Goal: Task Accomplishment & Management: Use online tool/utility

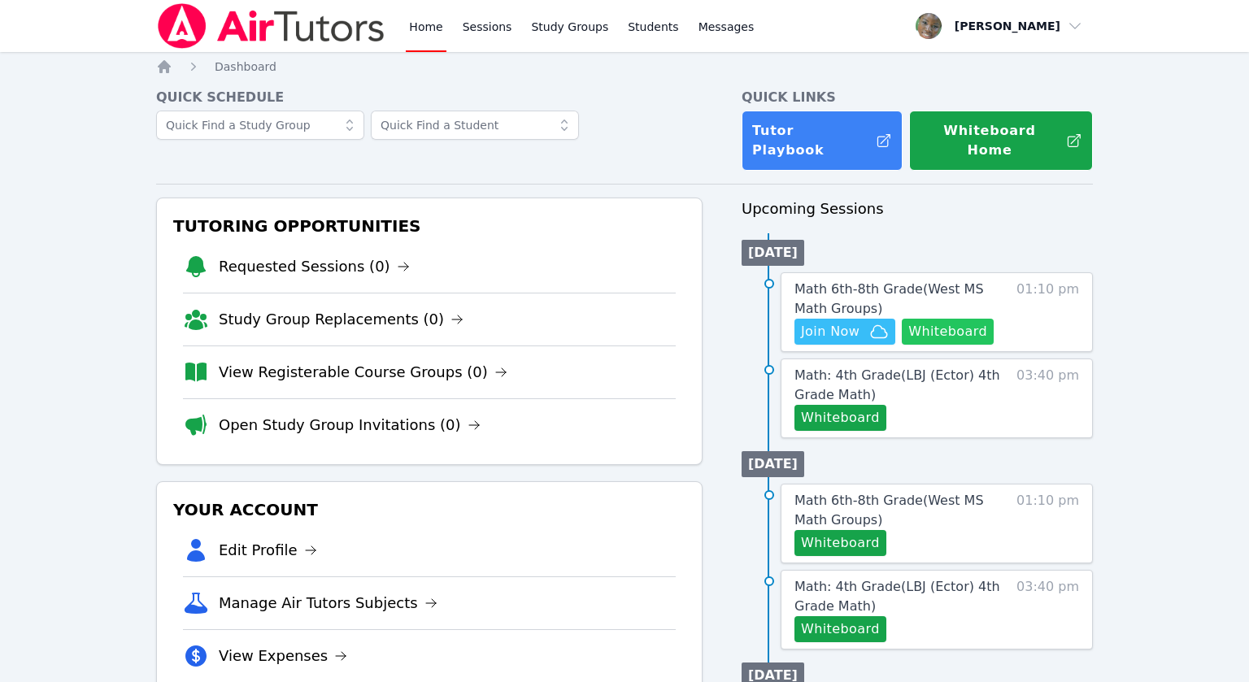
click at [967, 319] on button "Whiteboard" at bounding box center [948, 332] width 92 height 26
click at [480, 28] on link "Sessions" at bounding box center [487, 26] width 56 height 52
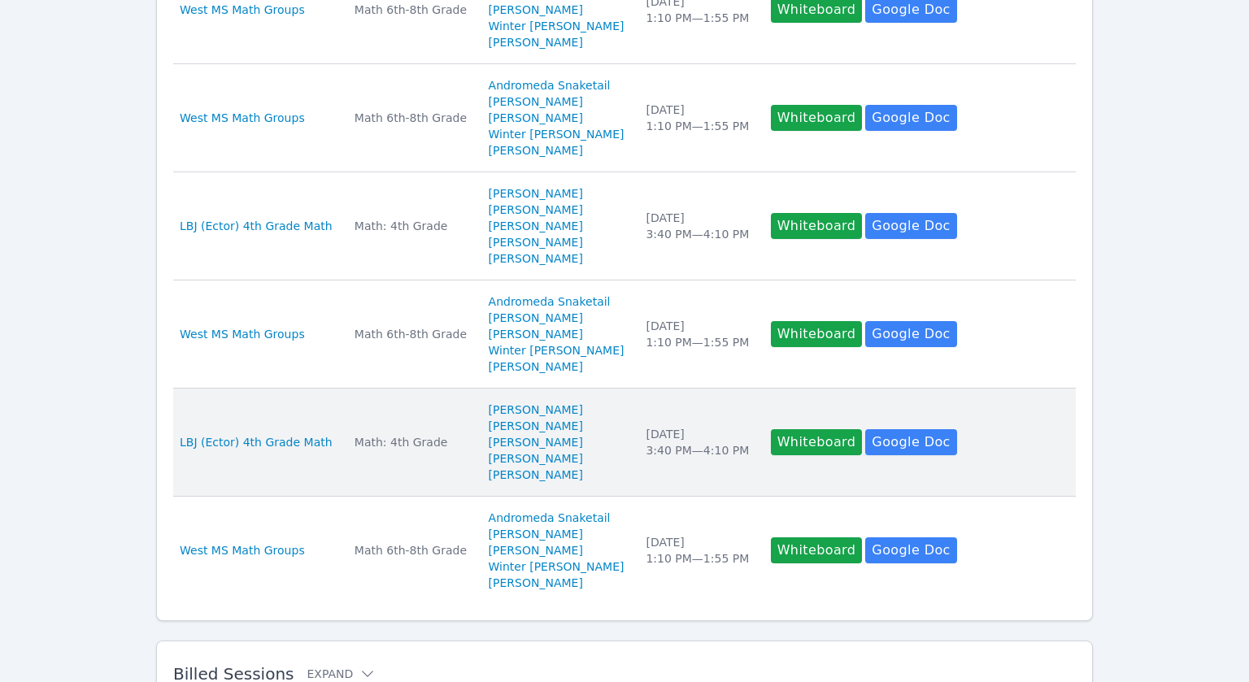
scroll to position [951, 0]
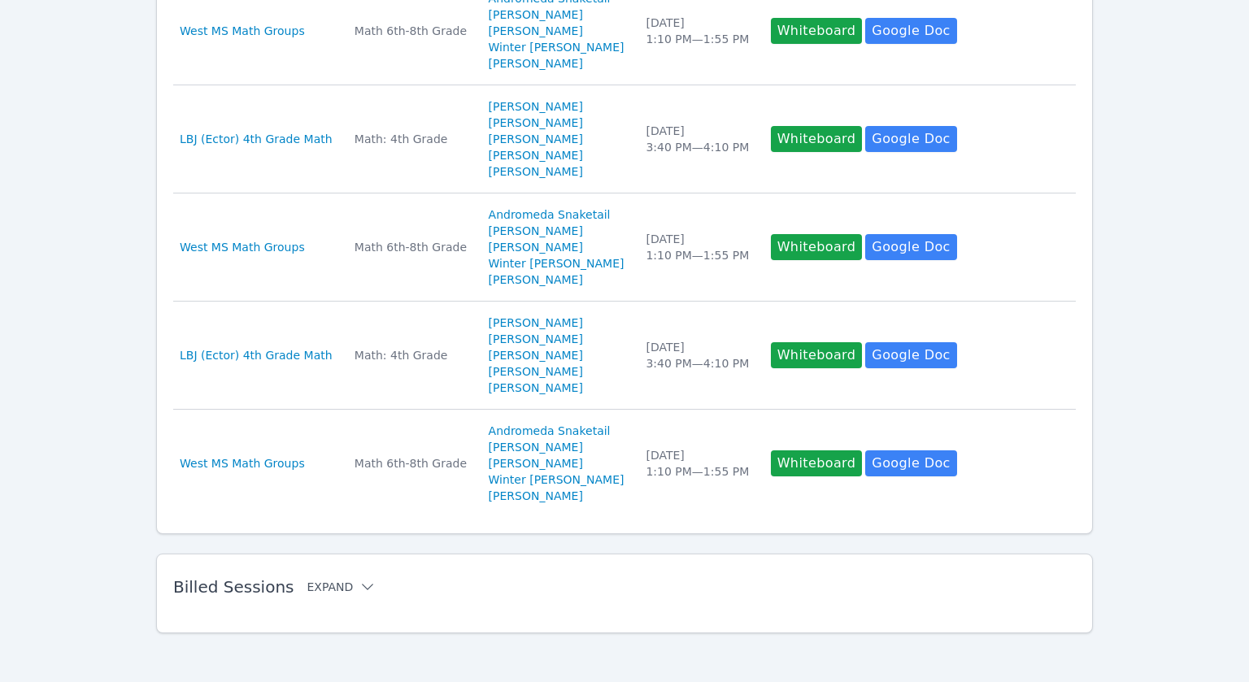
click at [339, 588] on button "Expand" at bounding box center [341, 587] width 69 height 16
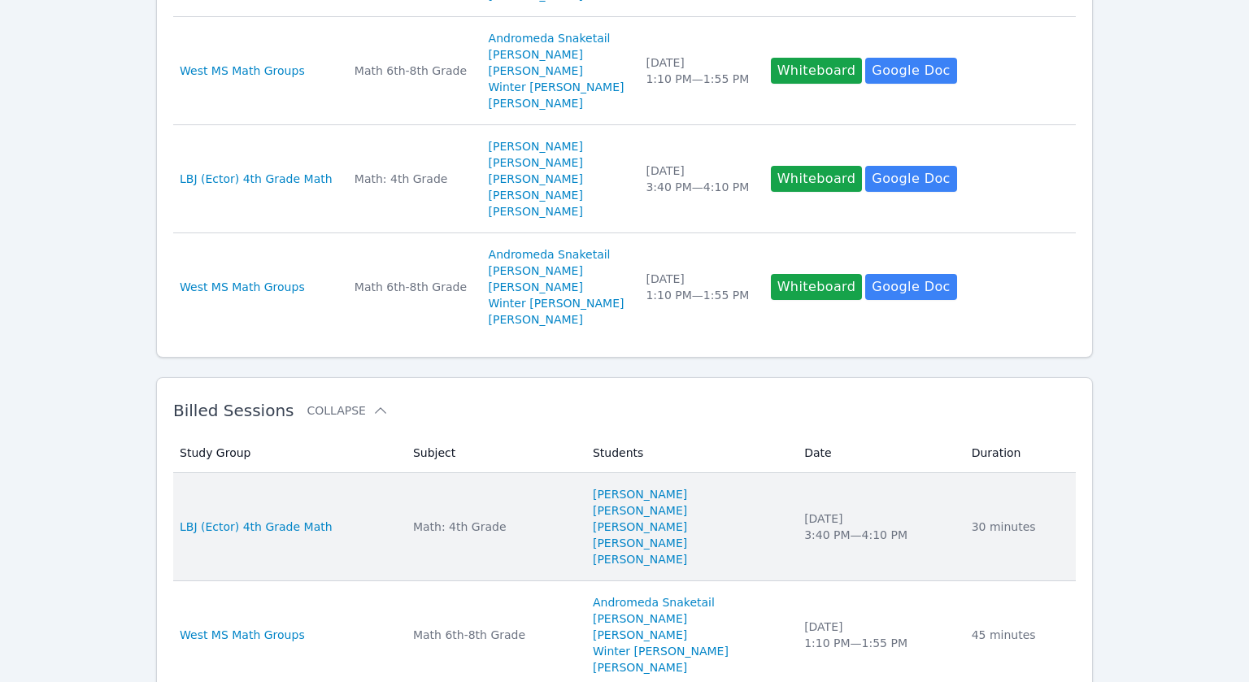
scroll to position [1136, 0]
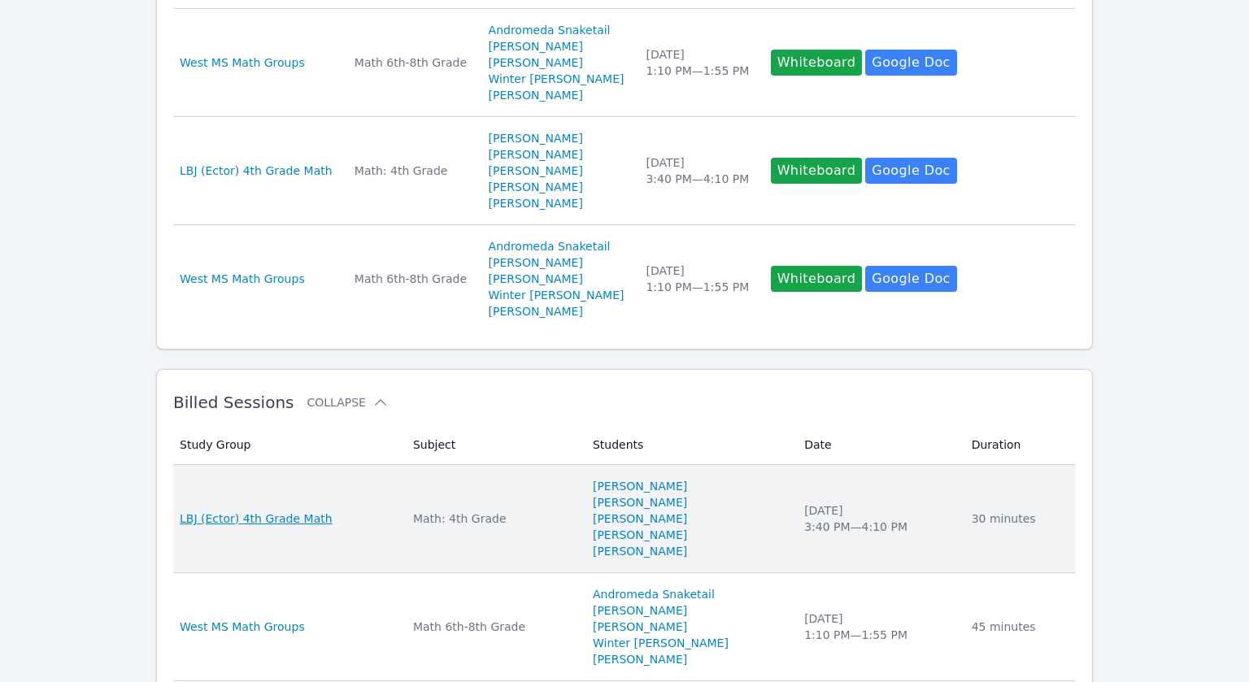
click at [289, 515] on span "LBJ (Ector) 4th Grade Math" at bounding box center [256, 519] width 153 height 16
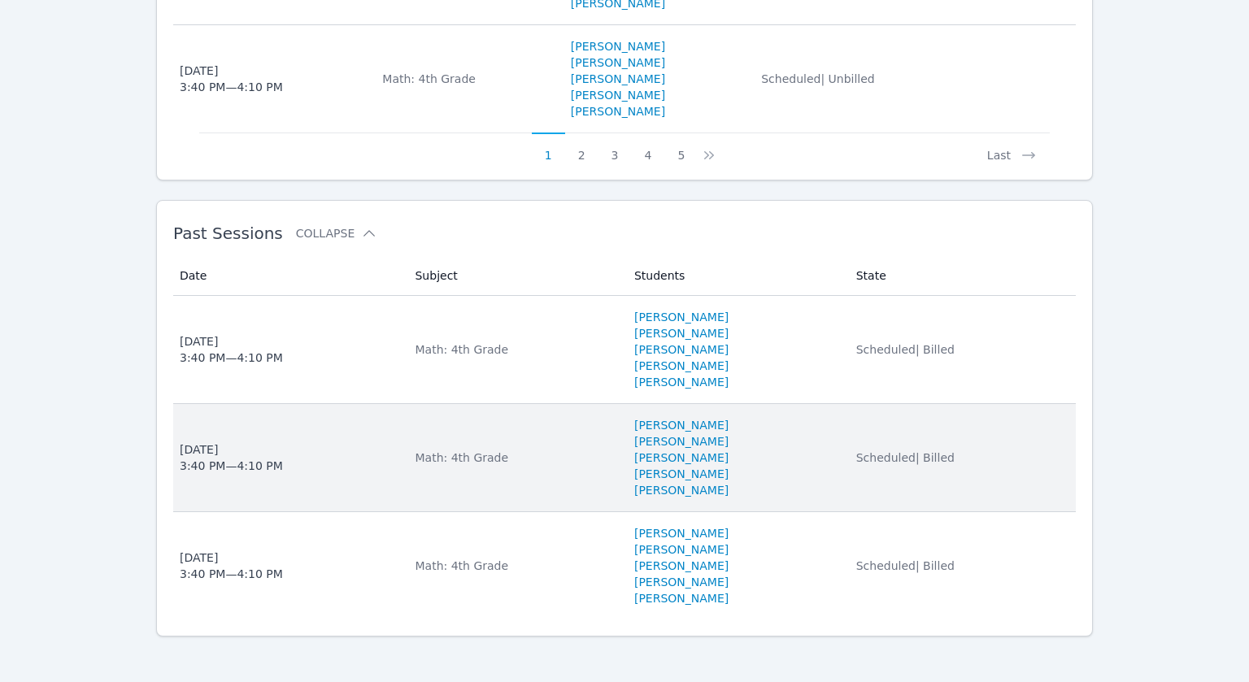
scroll to position [1671, 0]
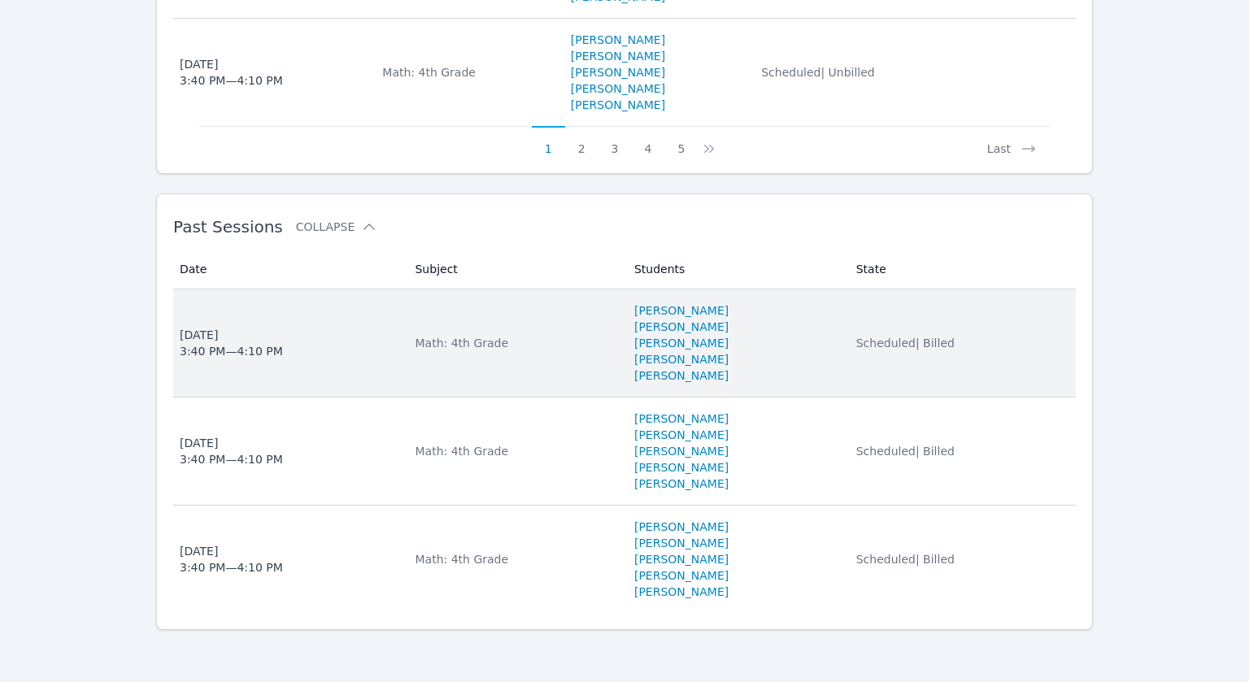
click at [439, 349] on div "Math: 4th Grade" at bounding box center [514, 343] width 199 height 16
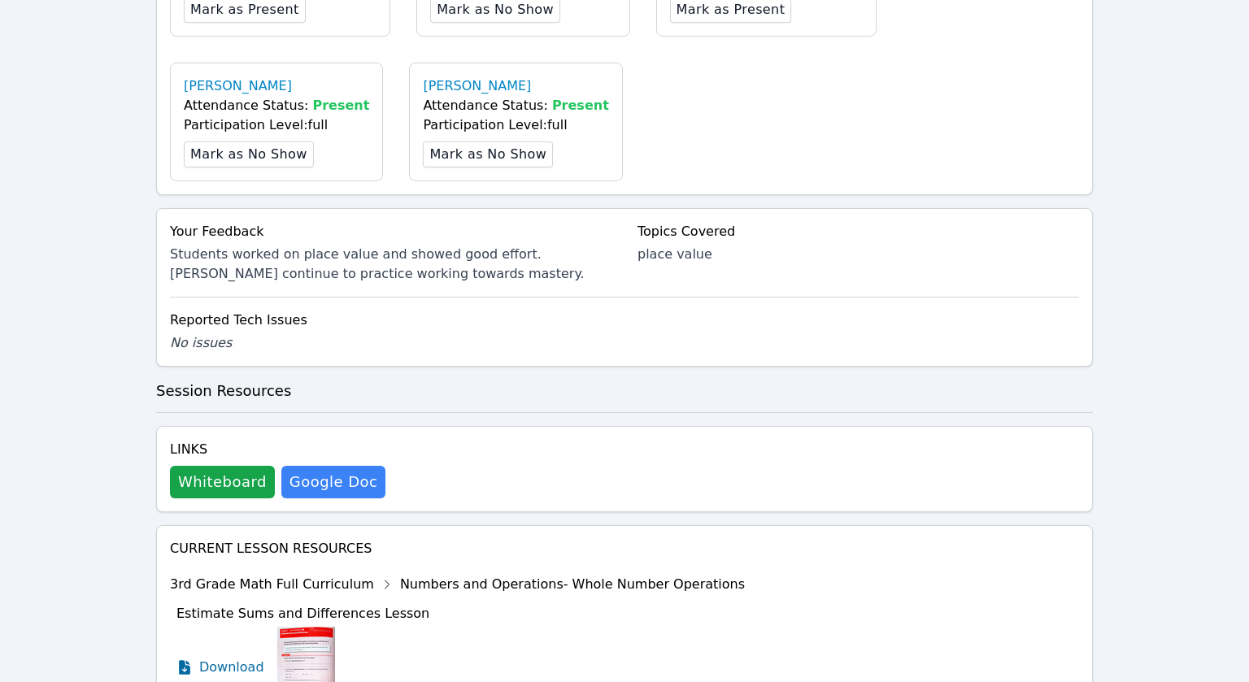
scroll to position [693, 0]
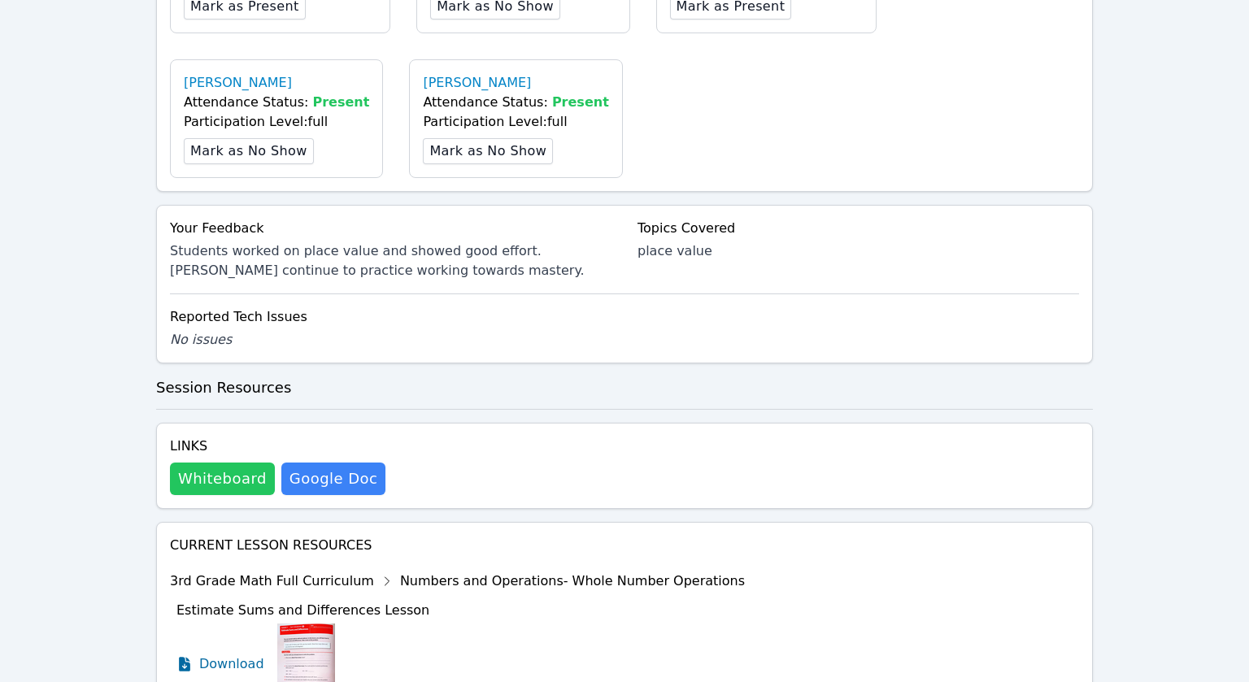
click at [210, 492] on button "Whiteboard" at bounding box center [222, 479] width 105 height 33
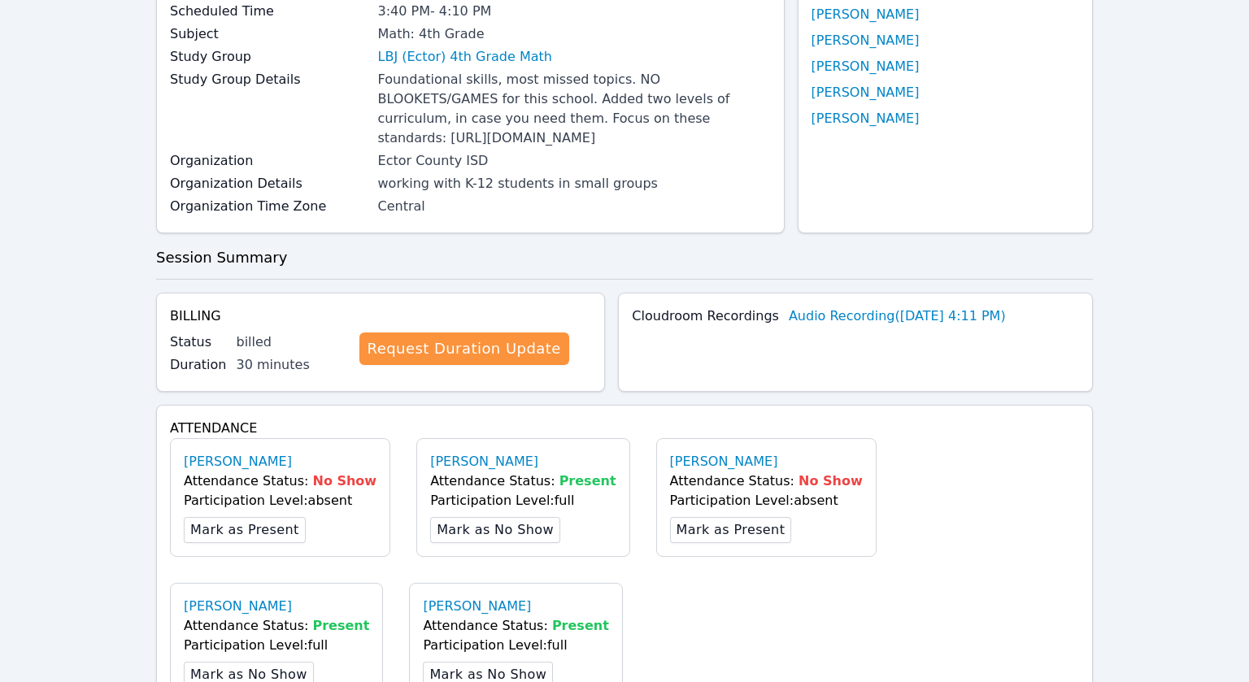
scroll to position [0, 0]
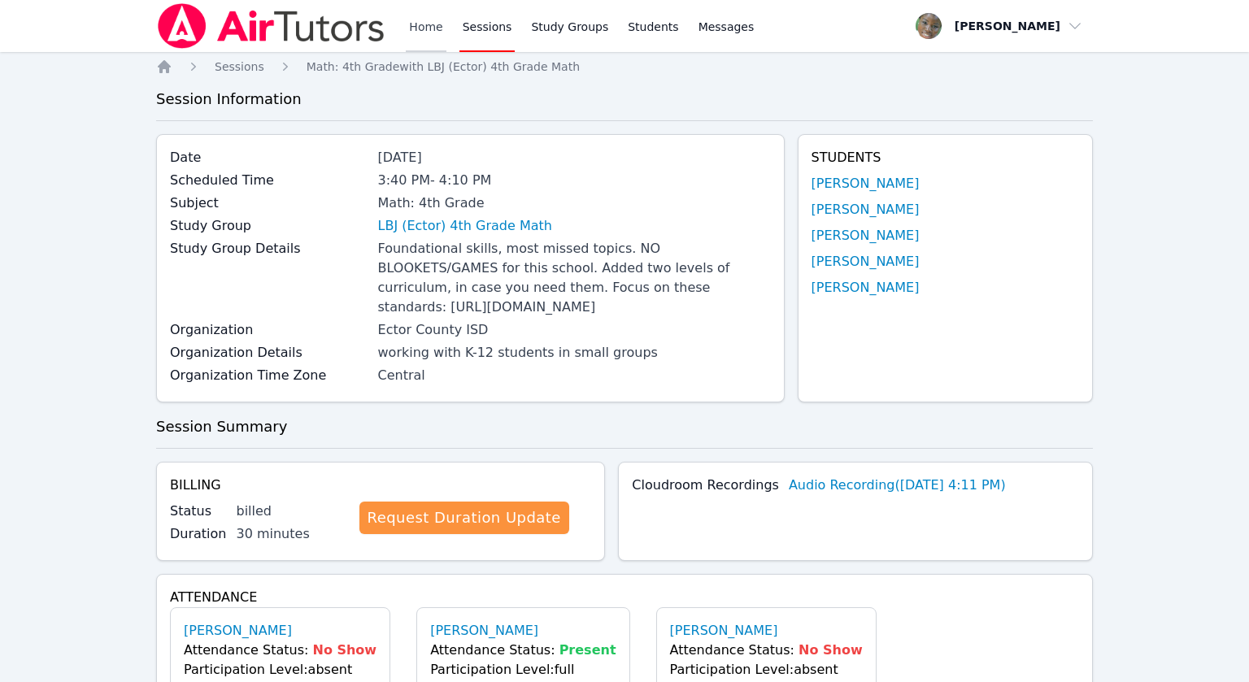
click at [424, 20] on link "Home" at bounding box center [426, 26] width 40 height 52
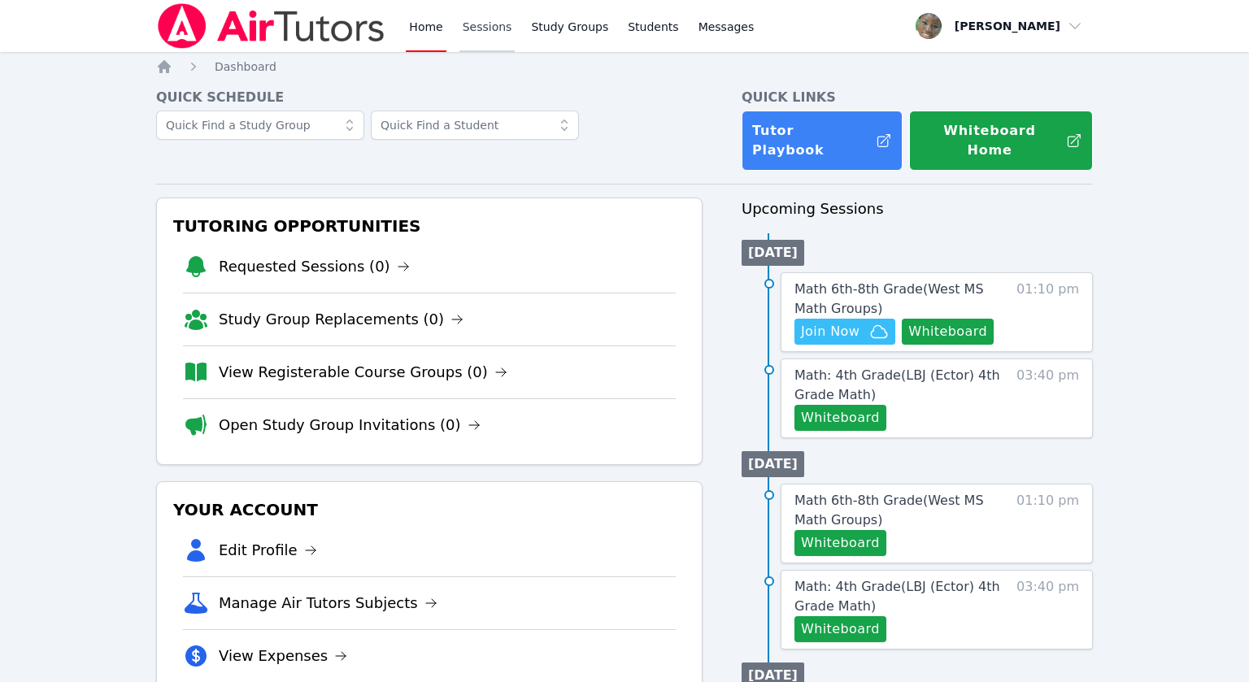
click at [494, 27] on link "Sessions" at bounding box center [487, 26] width 56 height 52
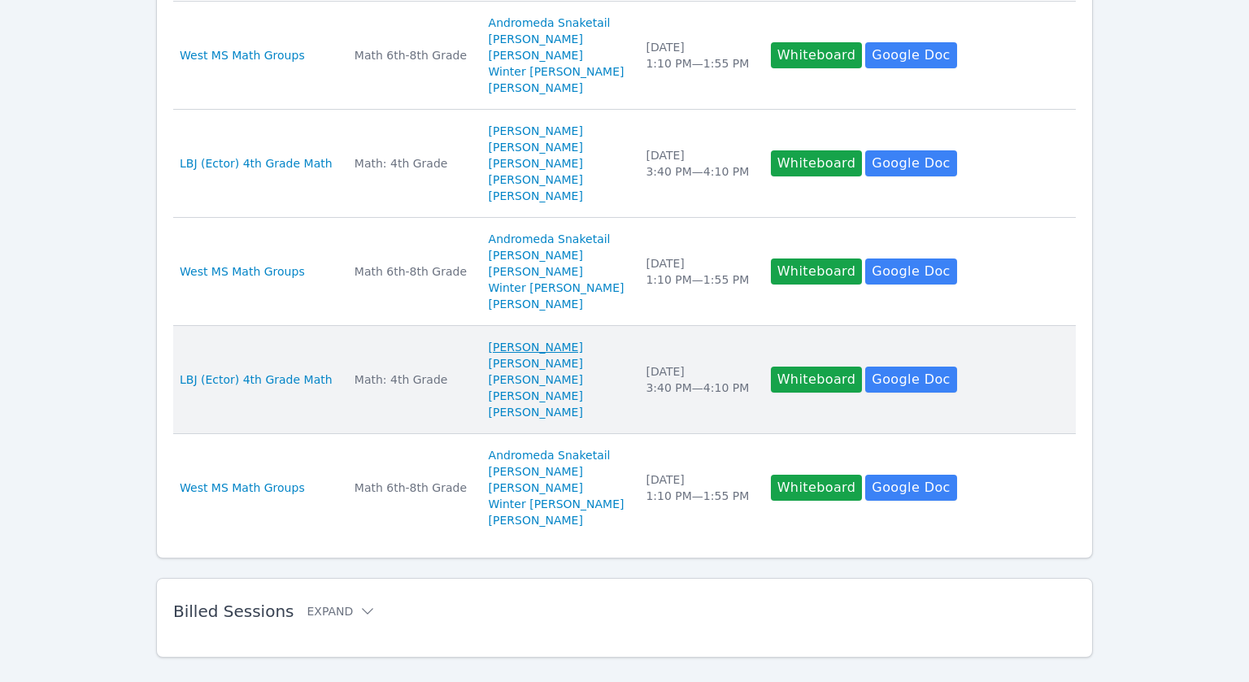
scroll to position [951, 0]
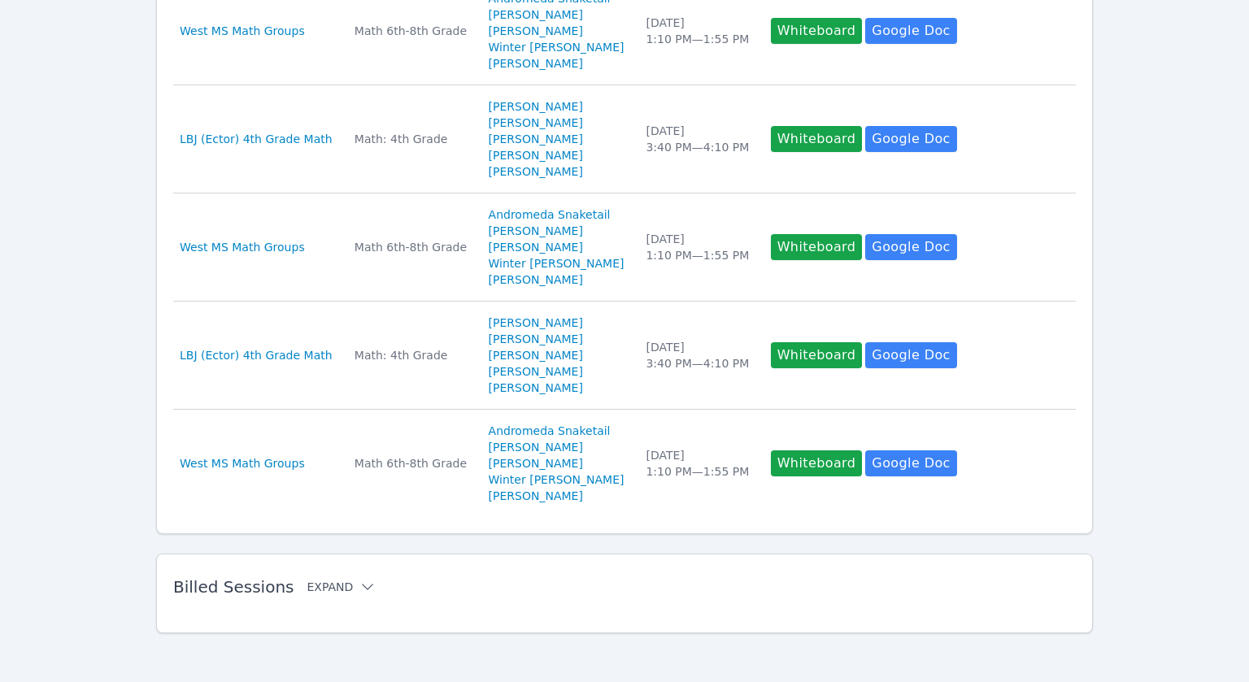
click at [309, 586] on button "Expand" at bounding box center [341, 587] width 69 height 16
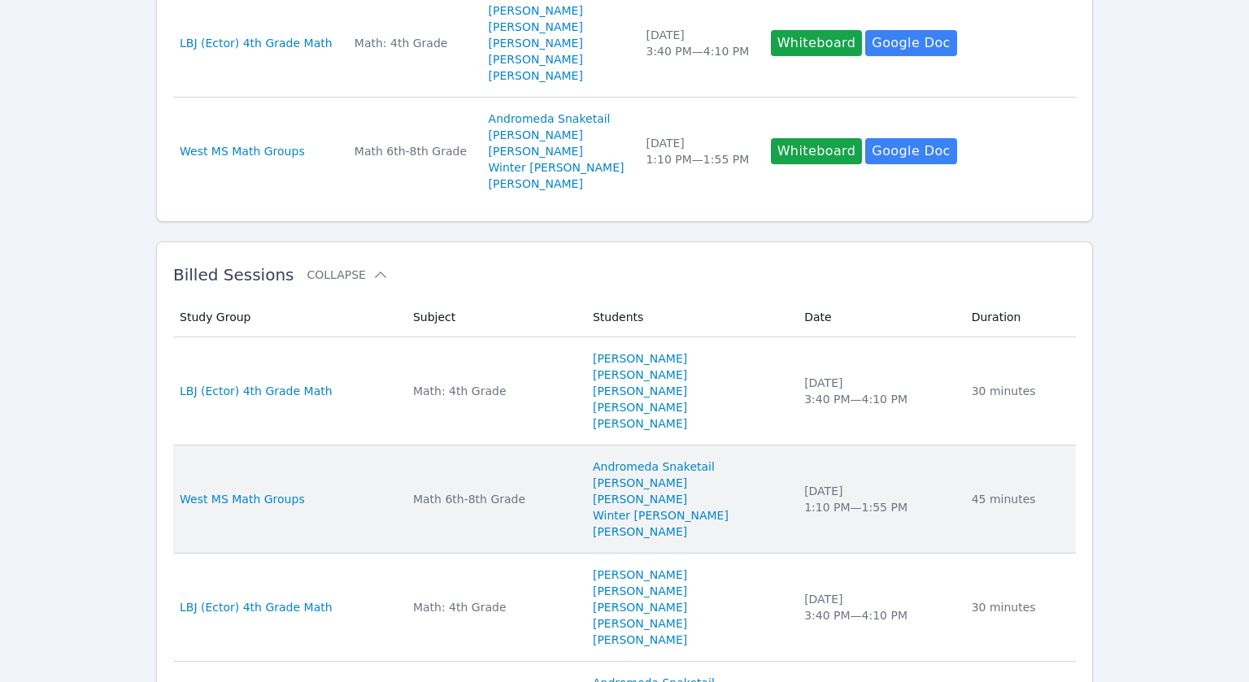
scroll to position [1281, 0]
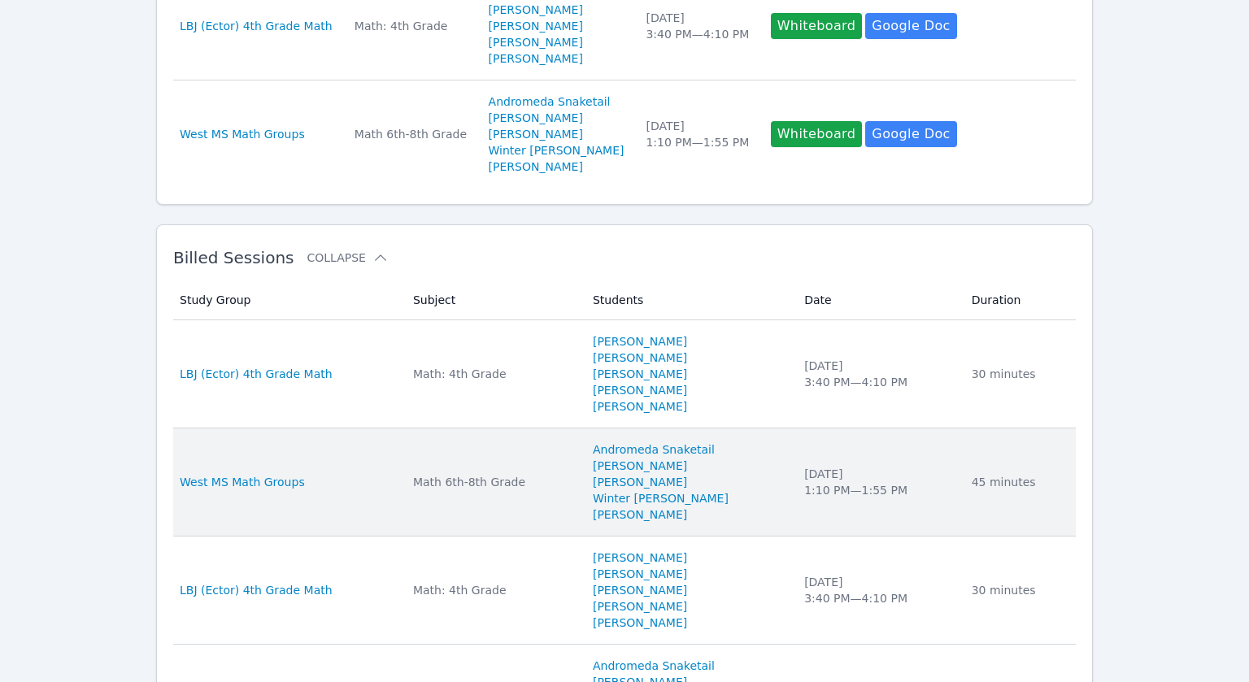
click at [316, 489] on td "Study Group West MS Math Groups" at bounding box center [288, 483] width 230 height 108
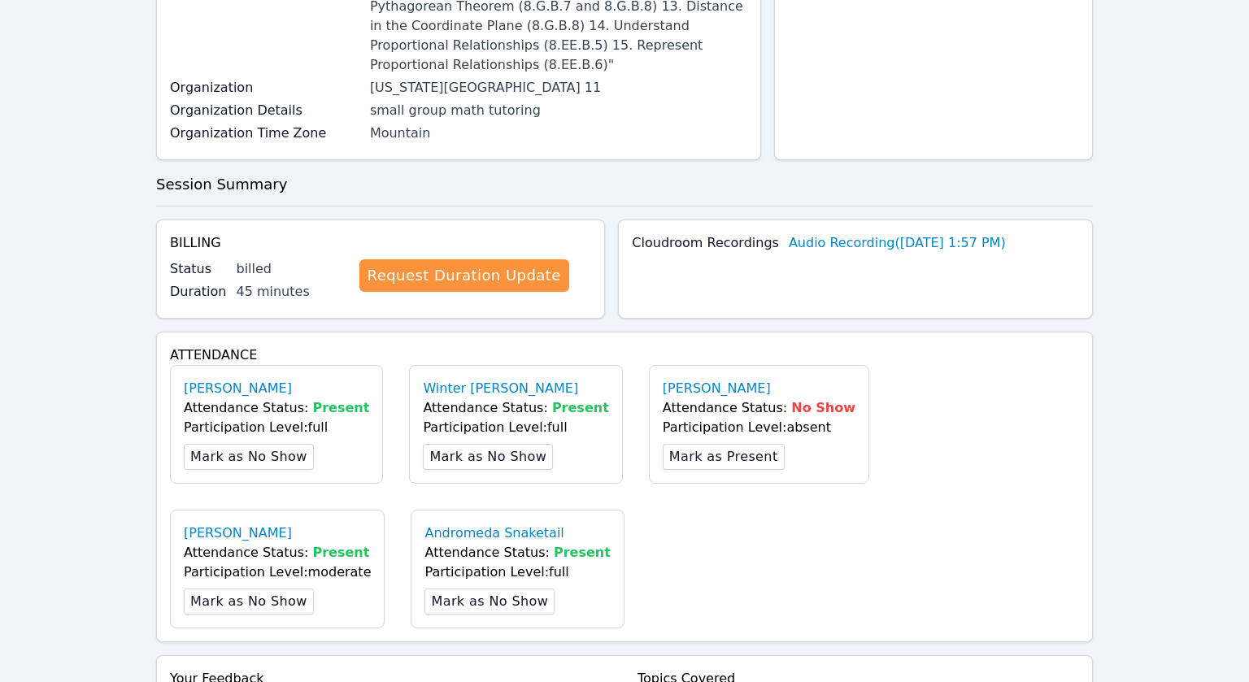
scroll to position [842, 0]
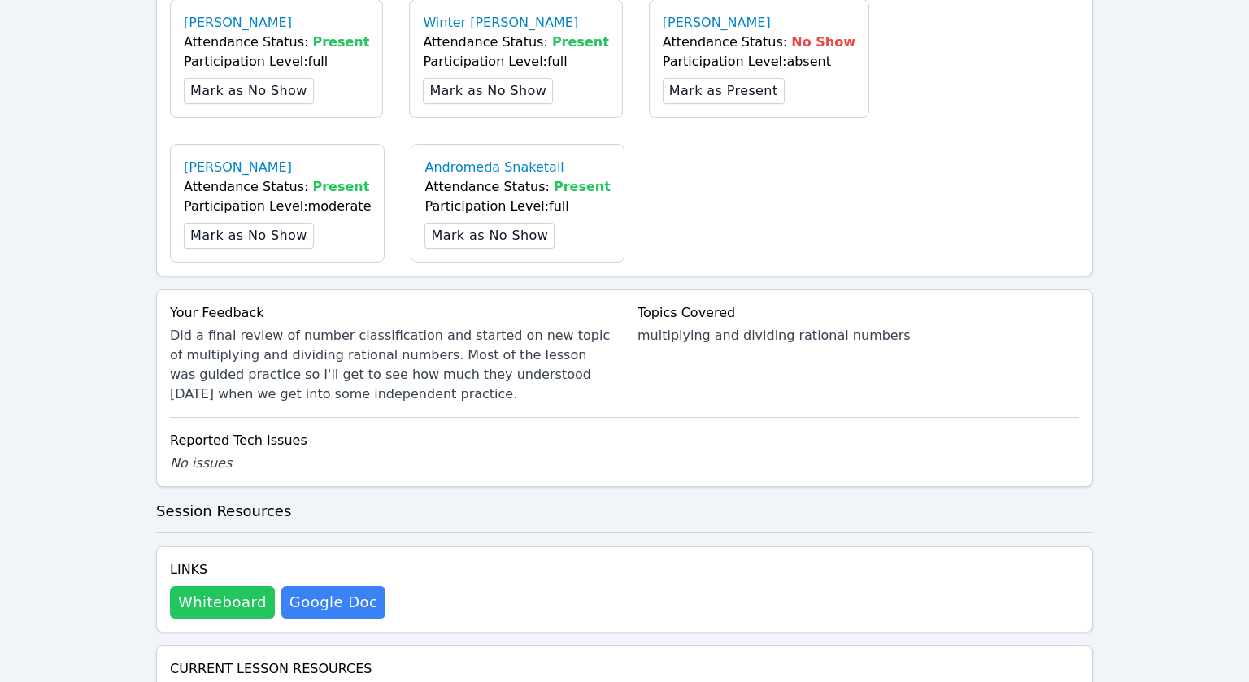
click at [211, 586] on button "Whiteboard" at bounding box center [222, 602] width 105 height 33
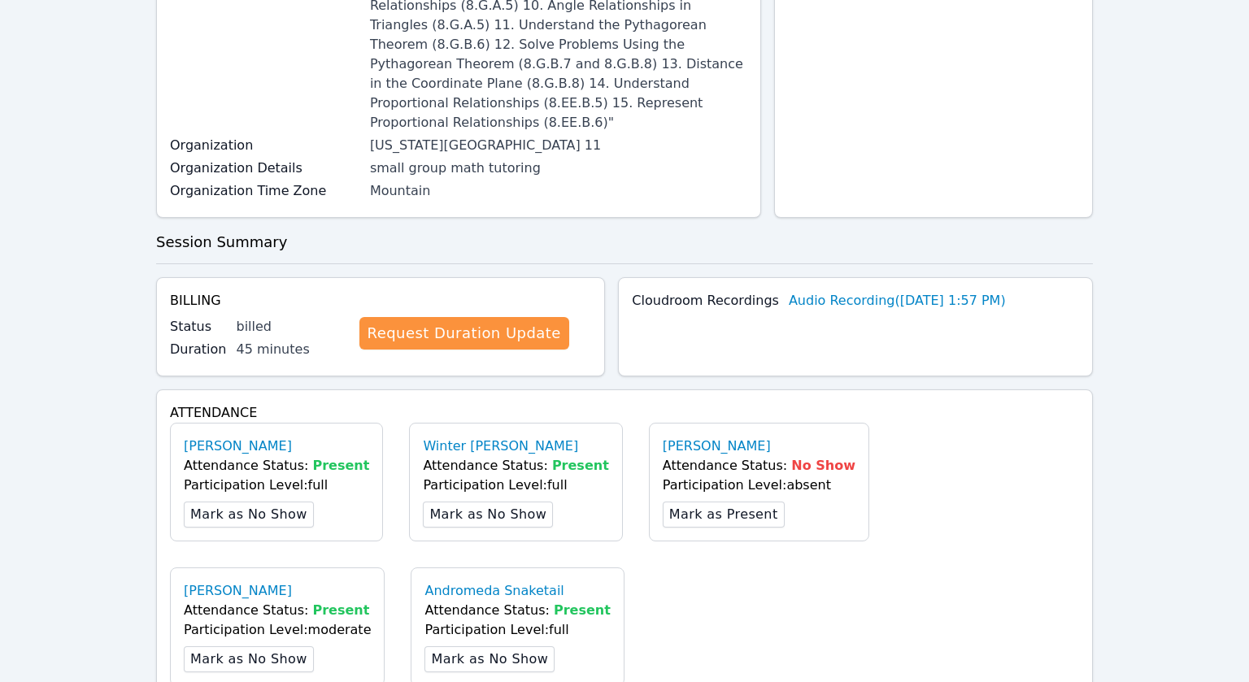
scroll to position [0, 0]
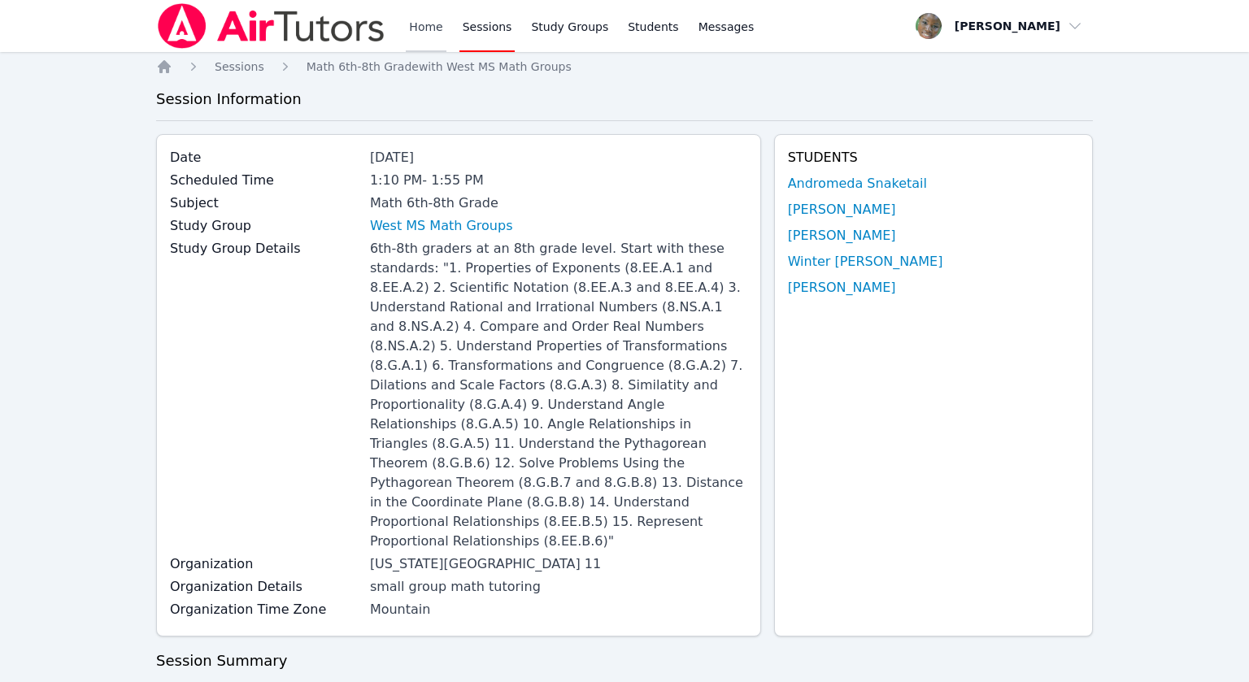
click at [411, 28] on link "Home" at bounding box center [426, 26] width 40 height 52
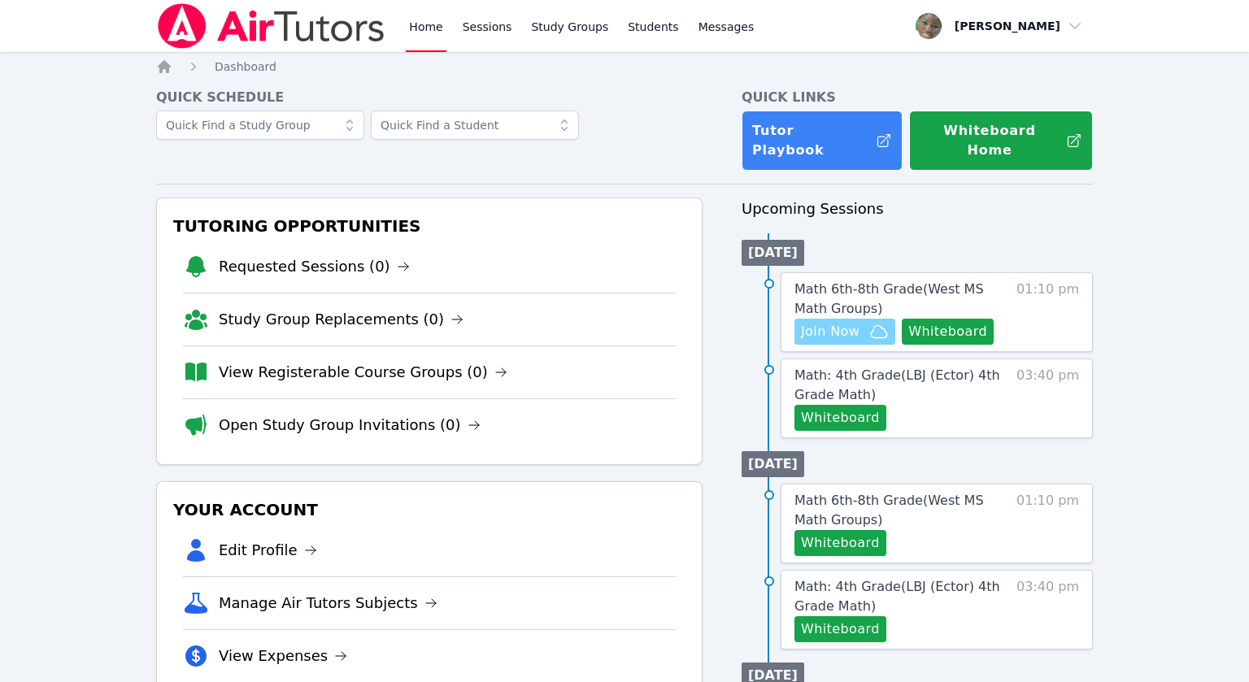
click at [829, 322] on span "Join Now" at bounding box center [830, 332] width 59 height 20
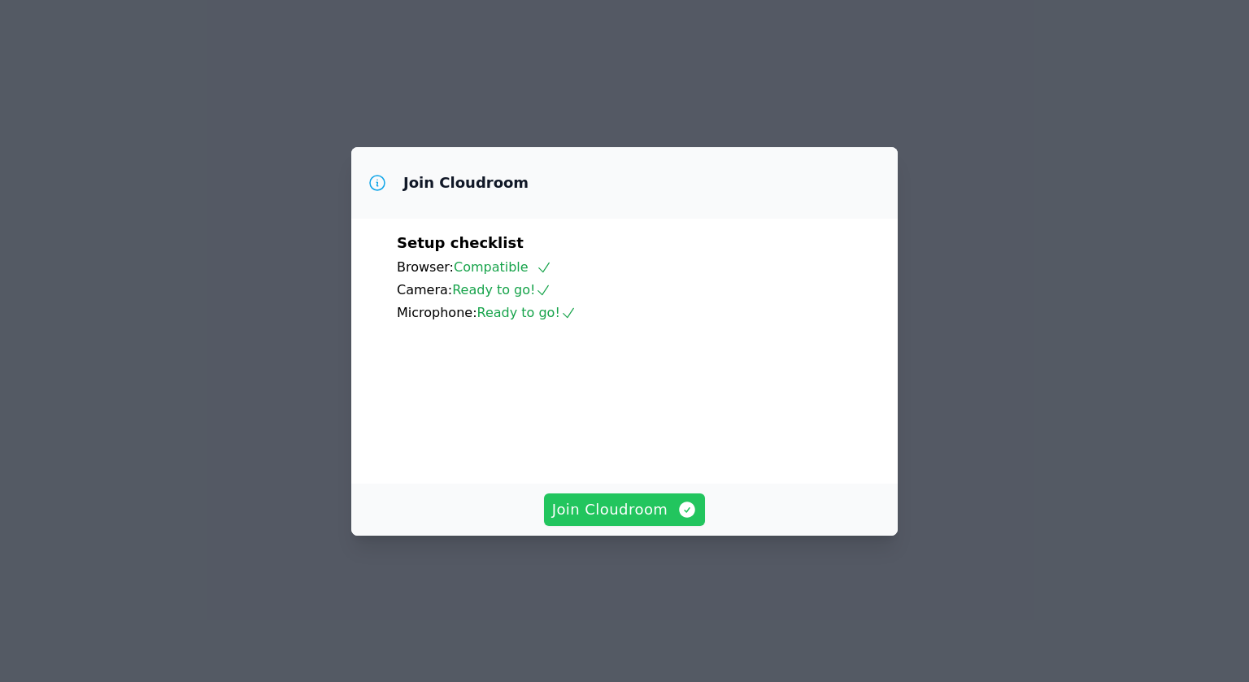
click at [607, 521] on span "Join Cloudroom" at bounding box center [625, 509] width 146 height 23
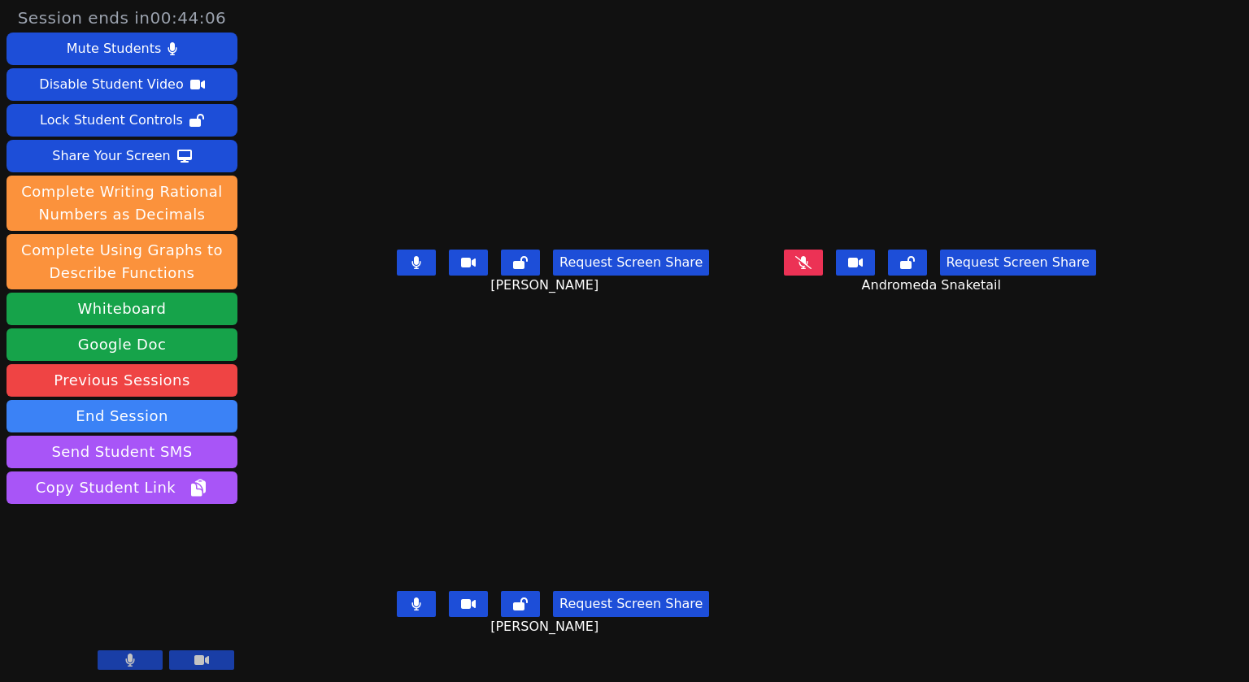
click at [397, 276] on button at bounding box center [416, 263] width 39 height 26
click at [412, 611] on icon at bounding box center [416, 604] width 9 height 13
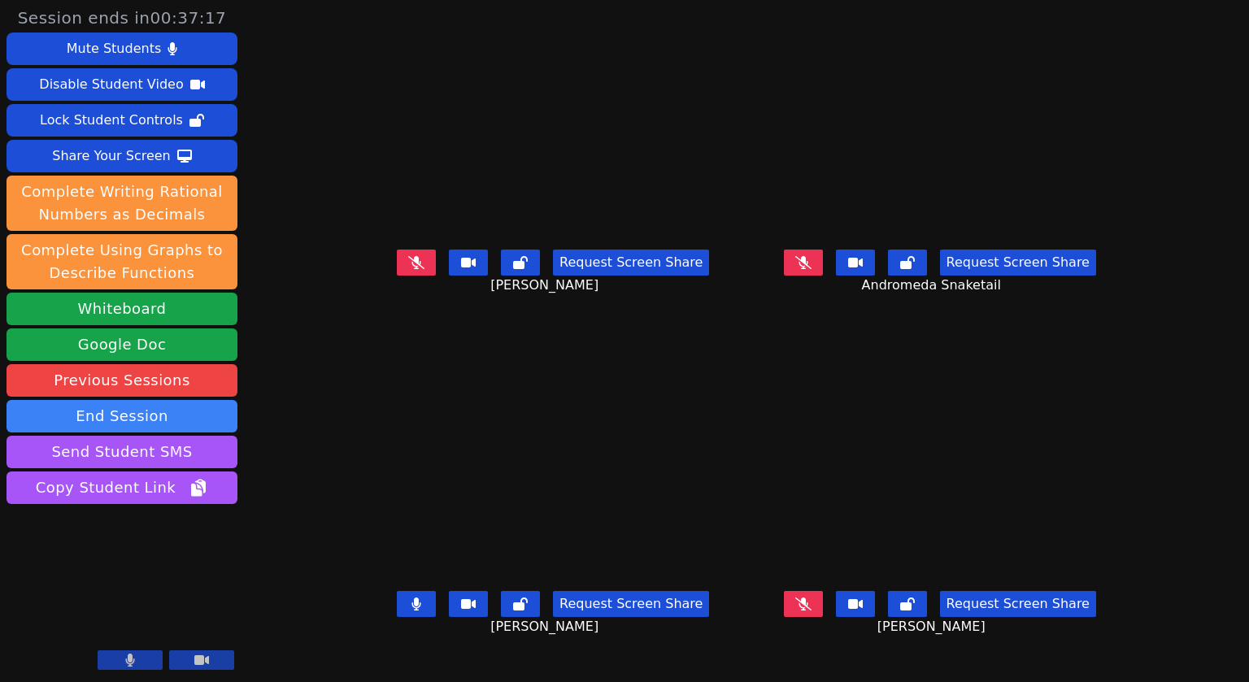
click at [397, 617] on button at bounding box center [416, 604] width 39 height 26
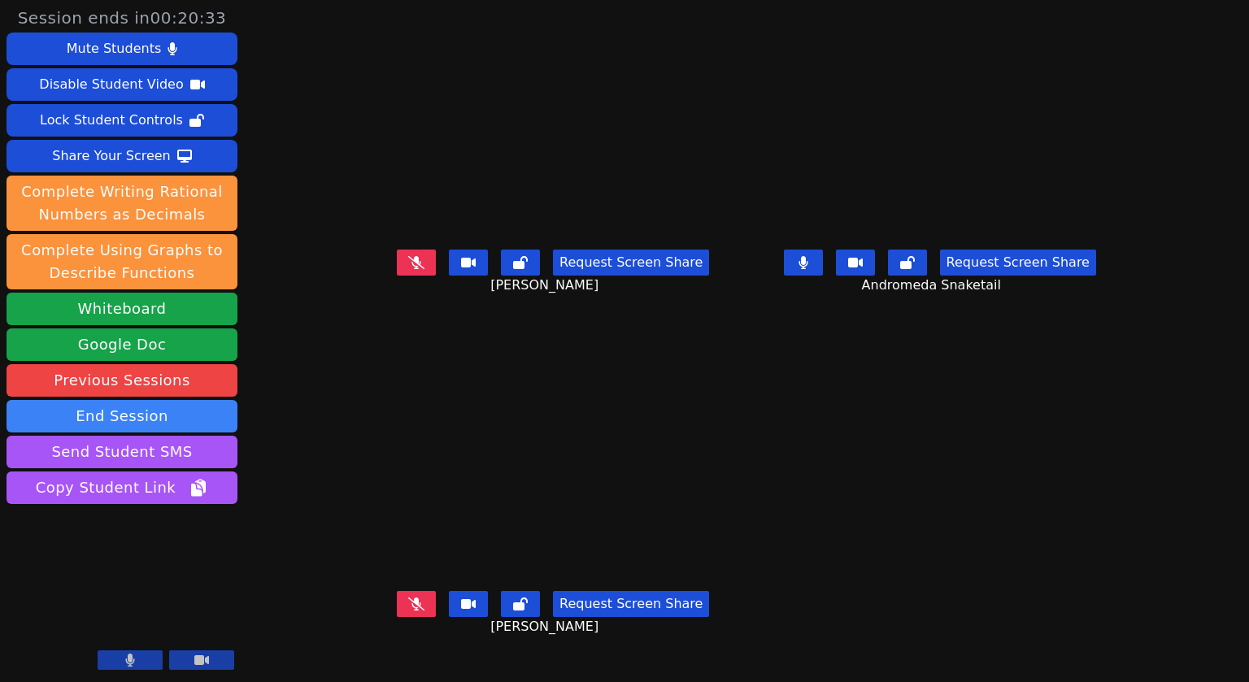
click at [808, 269] on icon at bounding box center [803, 262] width 10 height 13
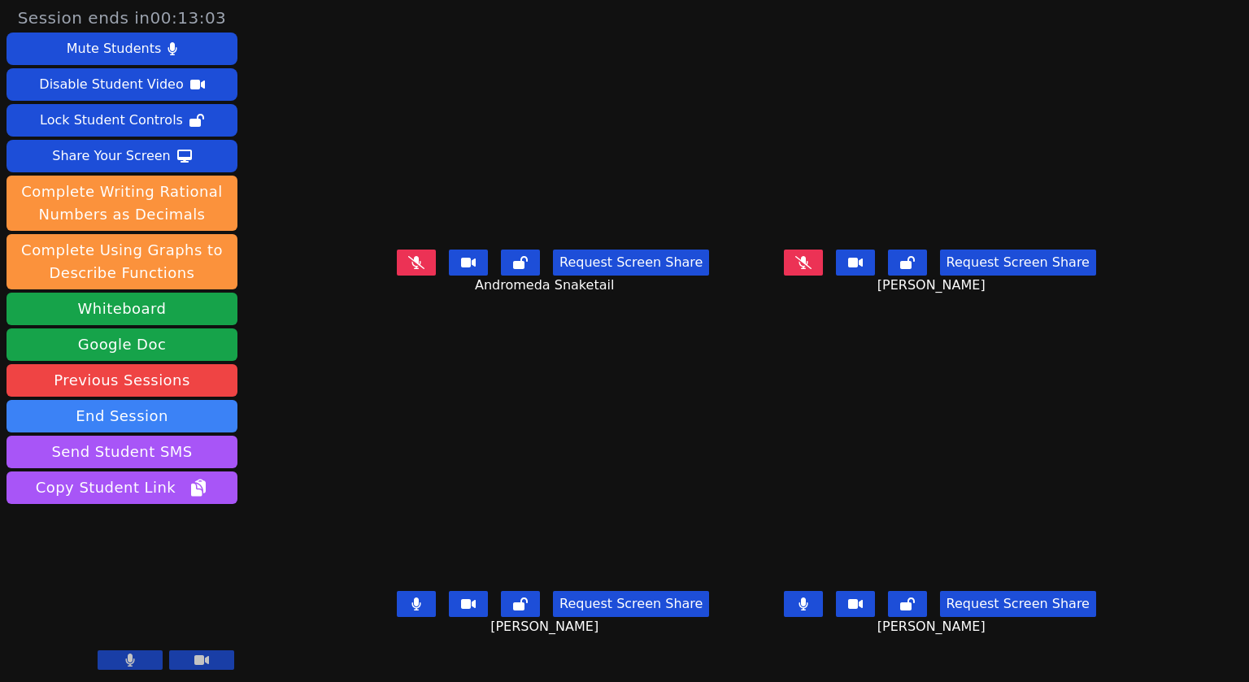
click at [411, 611] on icon at bounding box center [416, 604] width 10 height 13
click at [397, 617] on button at bounding box center [416, 604] width 39 height 26
click at [412, 611] on icon at bounding box center [416, 604] width 9 height 13
click at [808, 611] on icon at bounding box center [803, 604] width 10 height 13
click at [397, 617] on button at bounding box center [416, 604] width 39 height 26
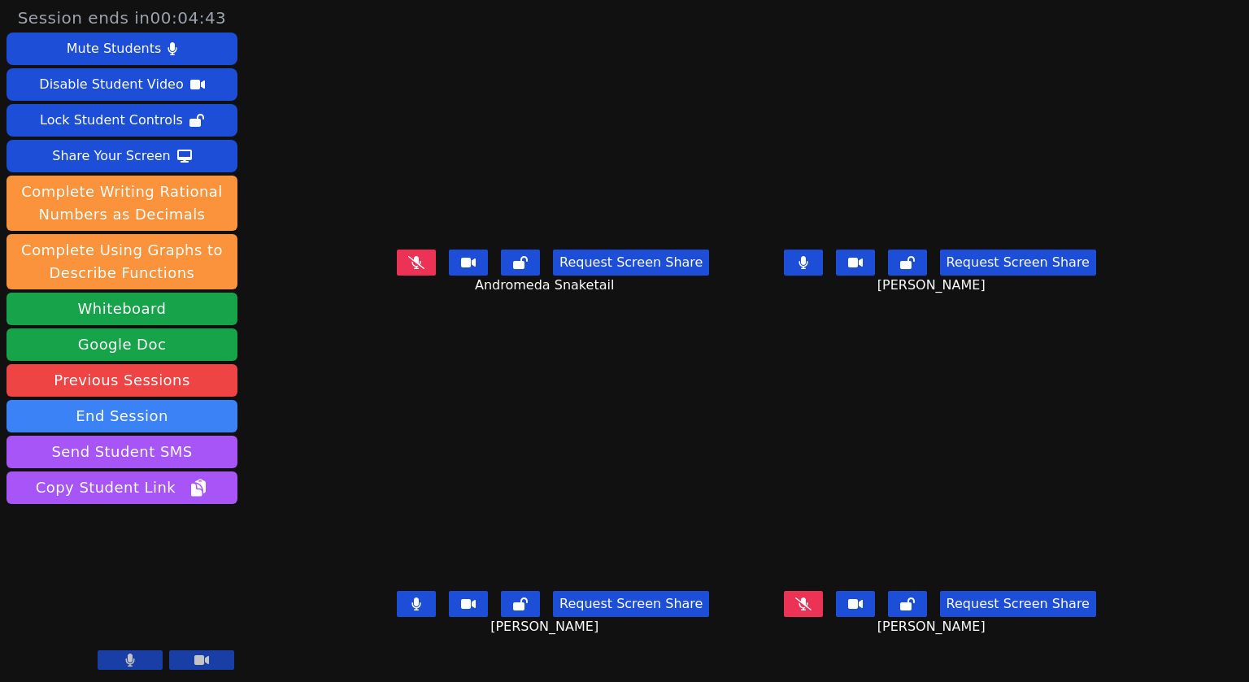
click at [411, 611] on icon at bounding box center [416, 604] width 10 height 13
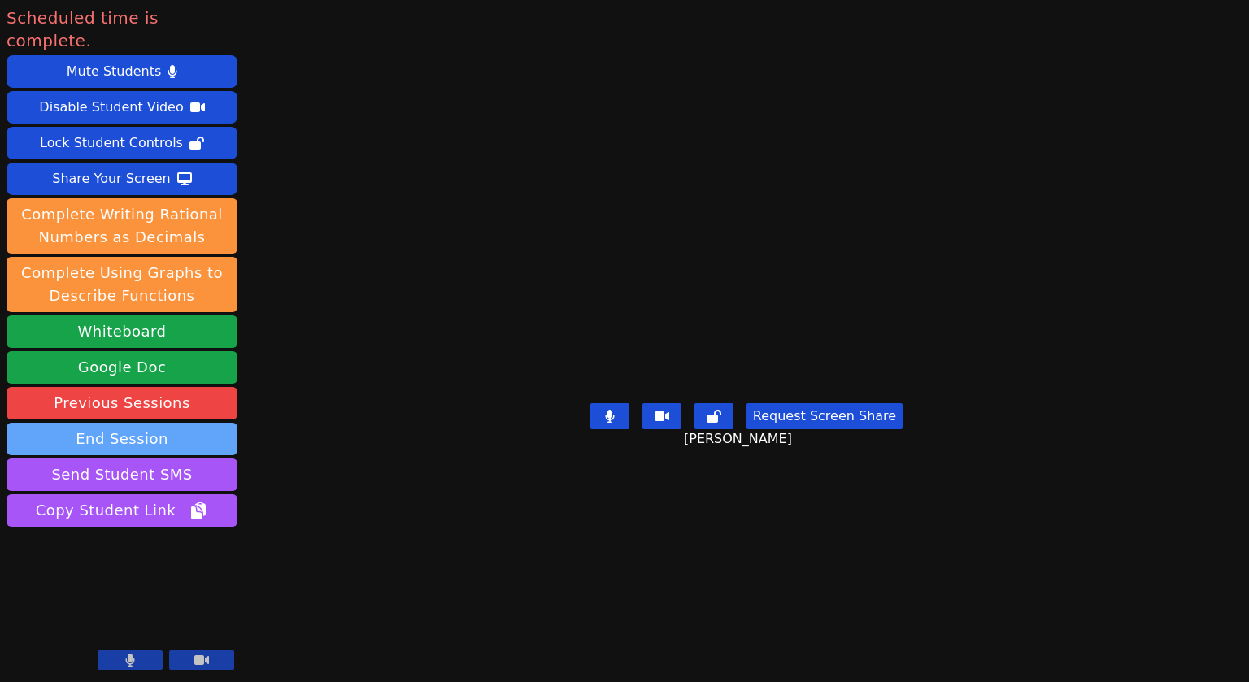
click at [141, 423] on button "End Session" at bounding box center [122, 439] width 231 height 33
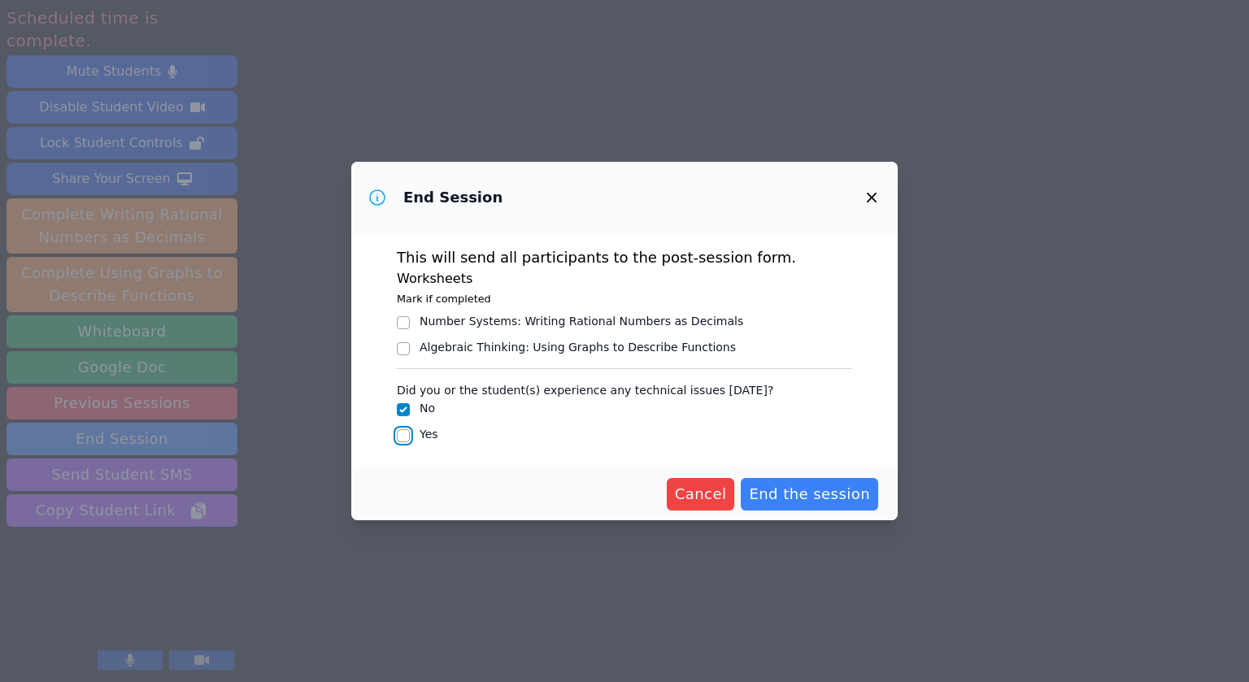
click at [405, 433] on input "Yes" at bounding box center [403, 435] width 13 height 13
checkbox input "true"
checkbox input "false"
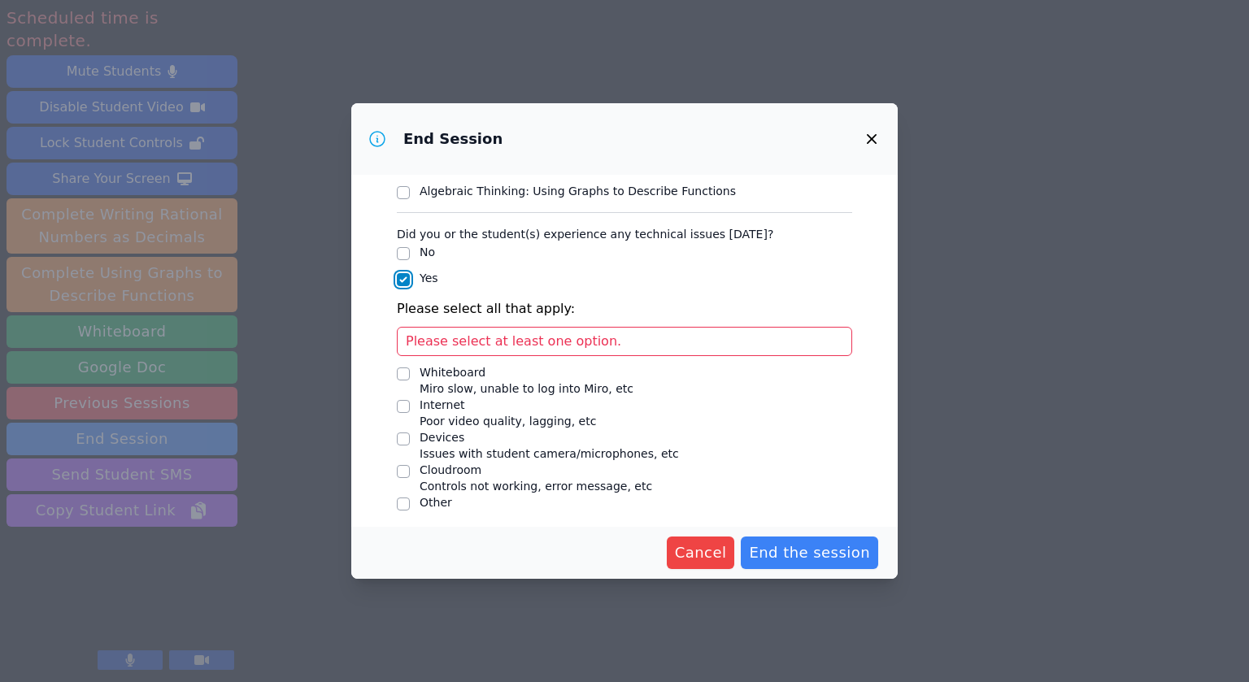
scroll to position [103, 0]
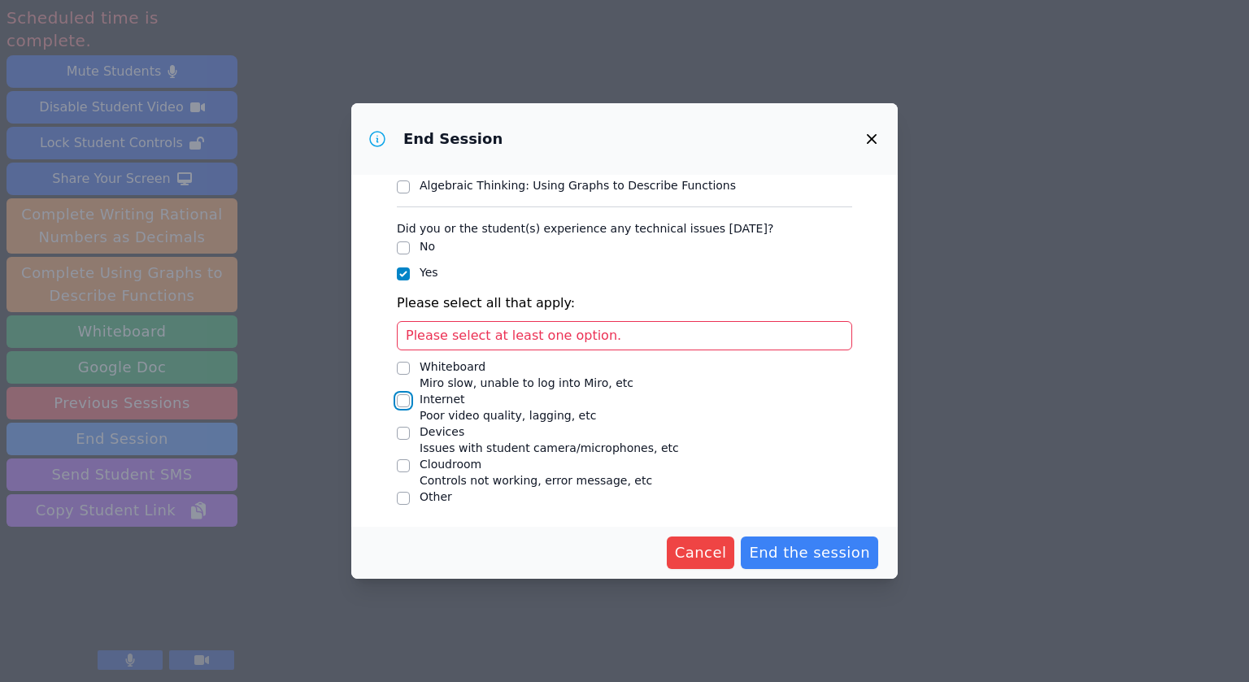
click at [401, 403] on input "Internet Poor video quality, lagging, etc" at bounding box center [403, 400] width 13 height 13
checkbox input "true"
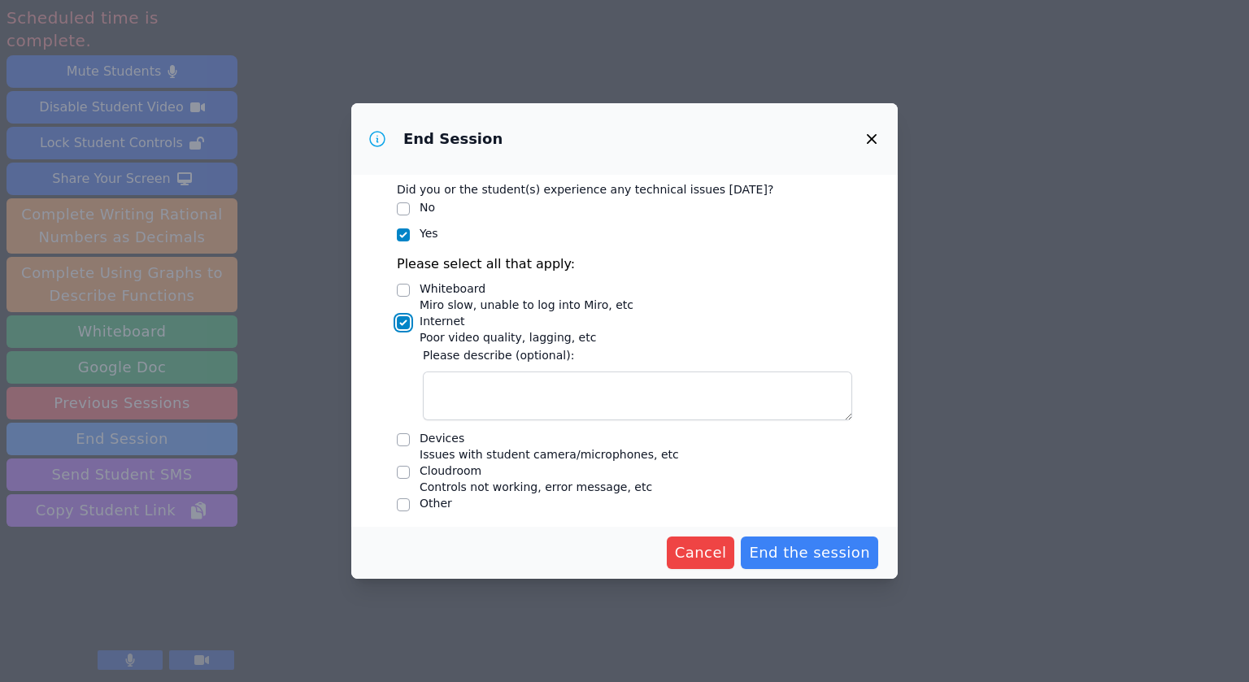
scroll to position [149, 0]
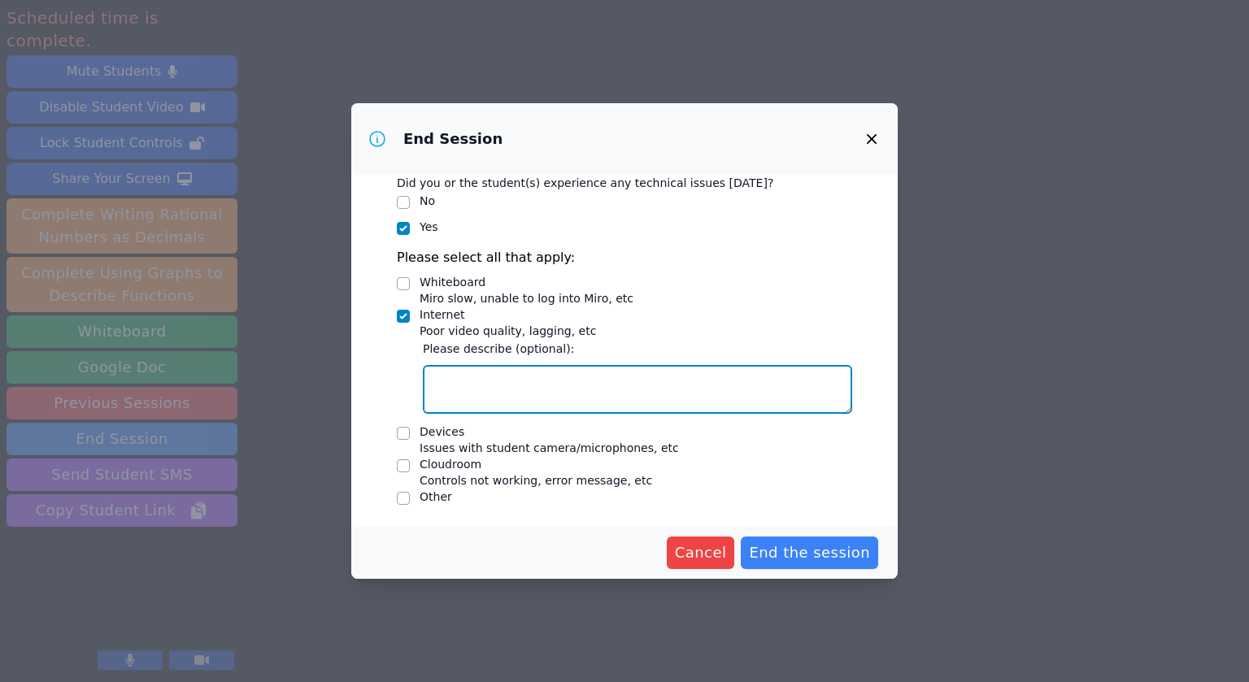
click at [470, 388] on textarea "Internet Poor video quality, lagging, etc" at bounding box center [637, 389] width 429 height 49
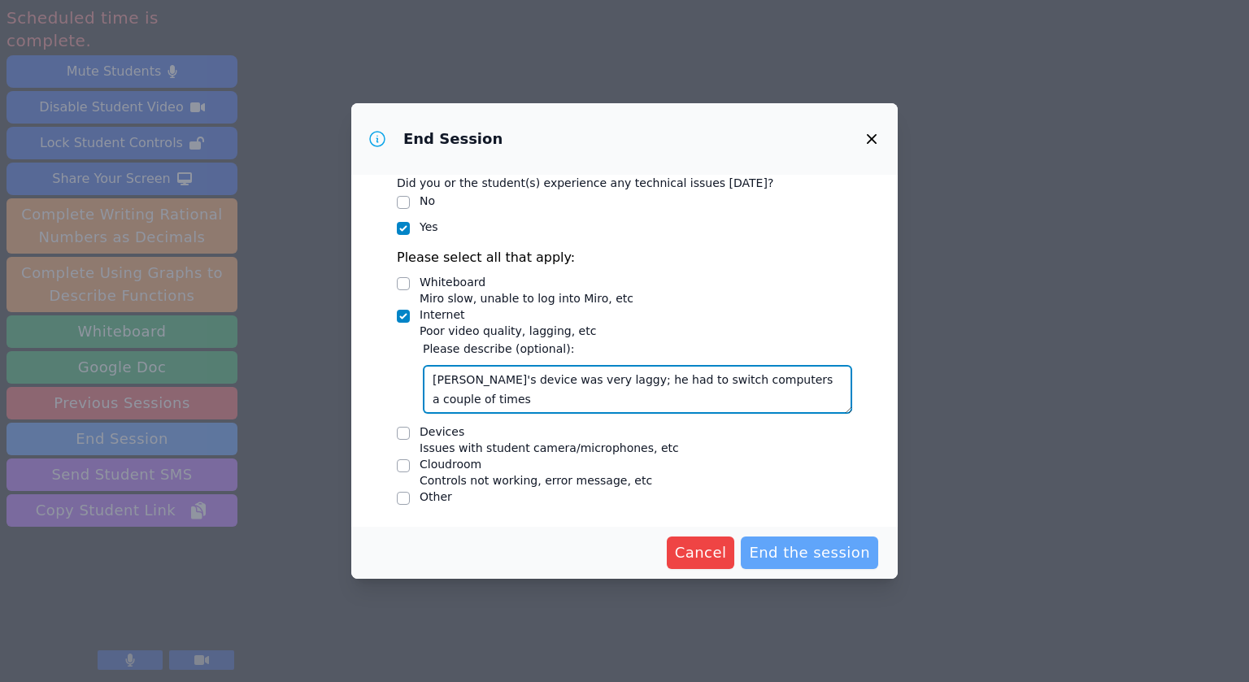
type textarea "Jeremiah's device was very laggy; he had to switch computers a couple of times"
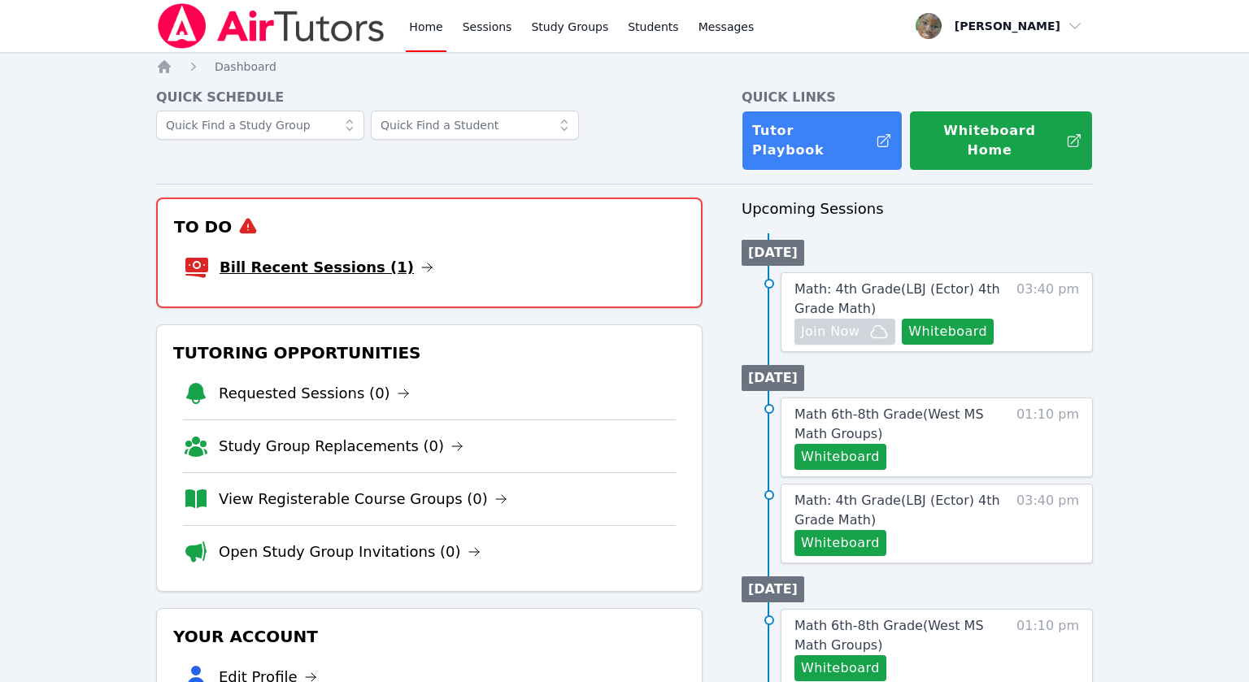
click at [348, 256] on link "Bill Recent Sessions (1)" at bounding box center [327, 267] width 214 height 23
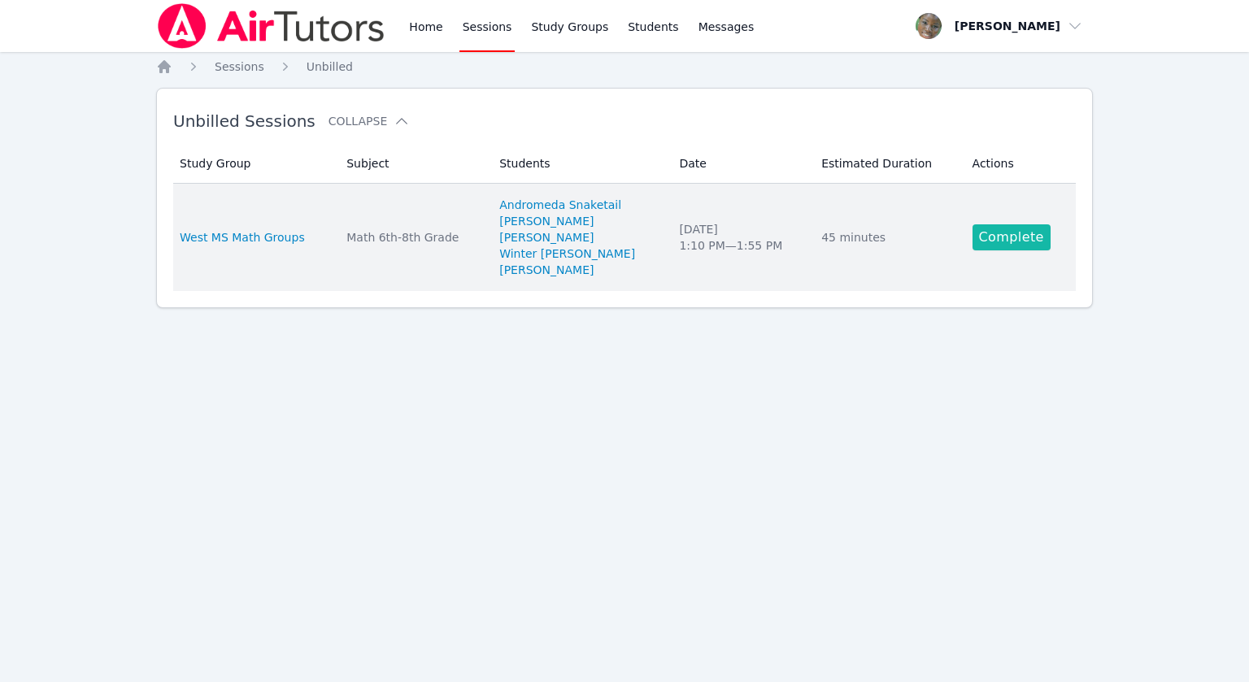
click at [986, 237] on link "Complete" at bounding box center [1012, 237] width 78 height 26
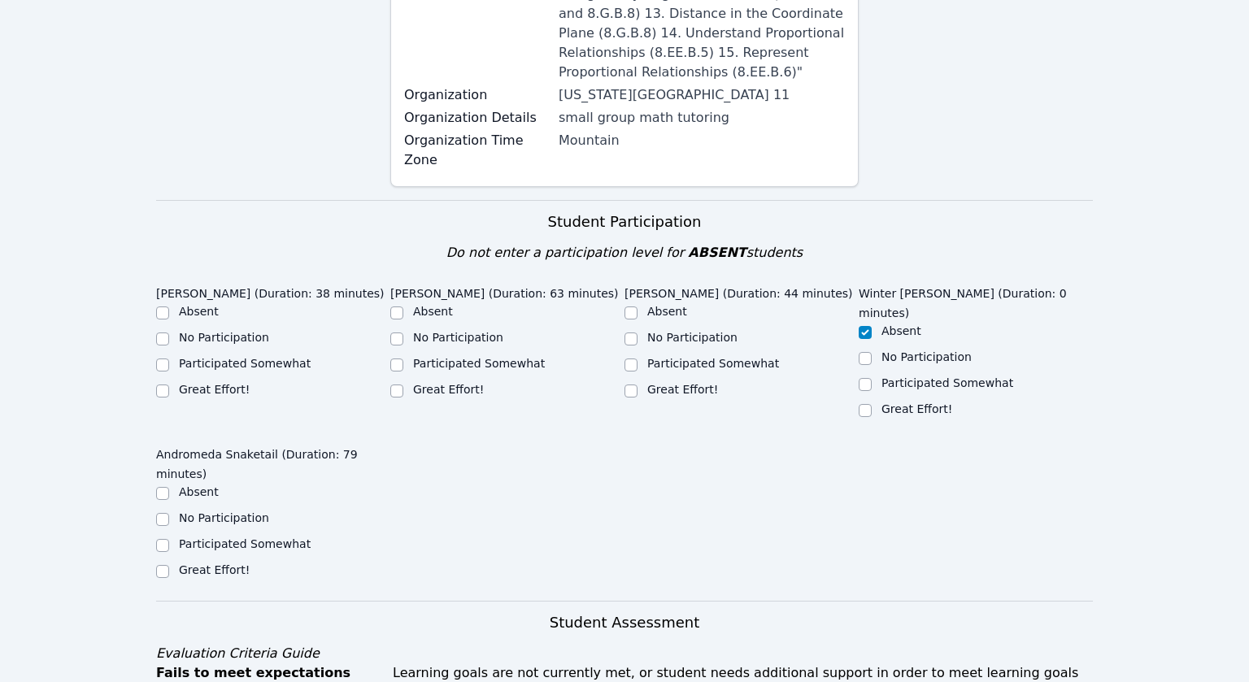
scroll to position [613, 0]
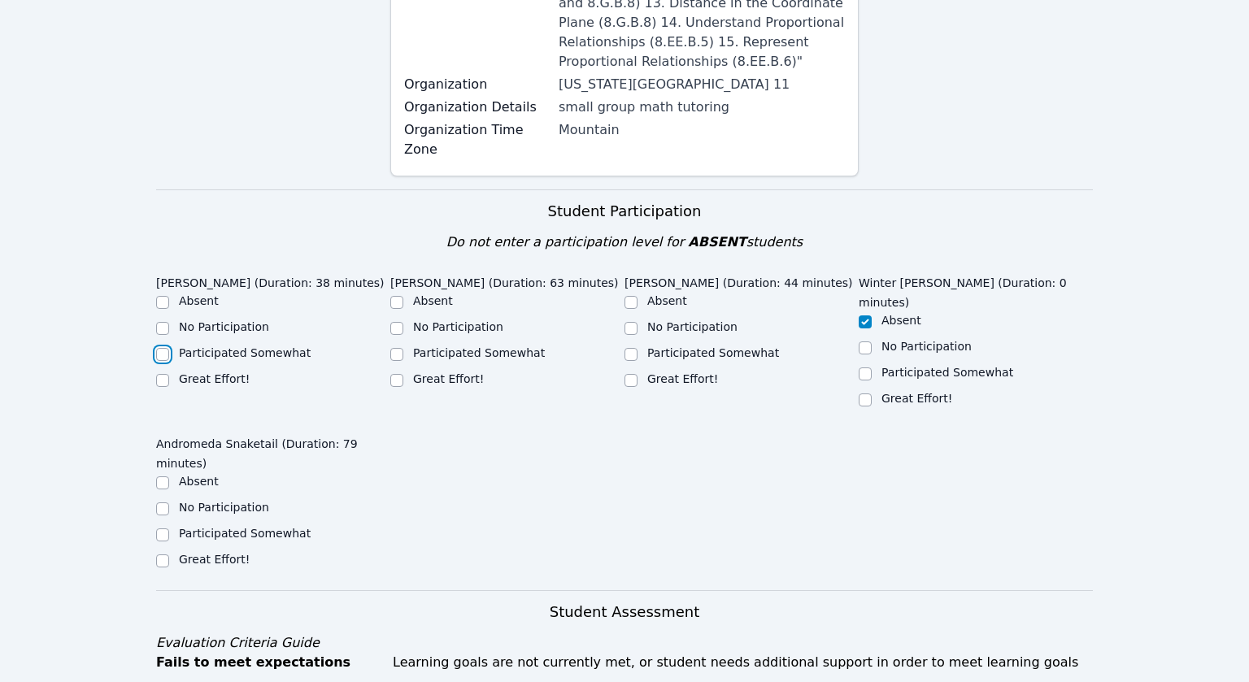
click at [160, 348] on input "Participated Somewhat" at bounding box center [162, 354] width 13 height 13
checkbox input "true"
click at [400, 374] on input "Great Effort!" at bounding box center [396, 380] width 13 height 13
checkbox input "true"
click at [635, 374] on input "Great Effort!" at bounding box center [630, 380] width 13 height 13
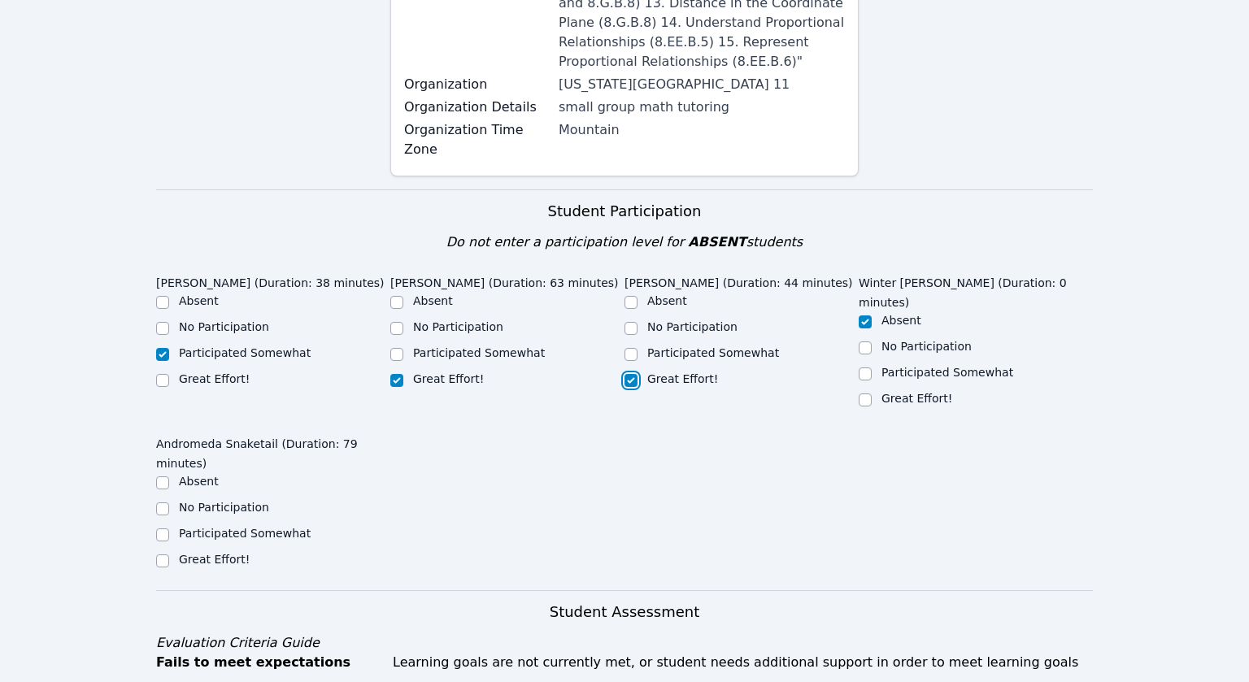
checkbox input "true"
click at [169, 551] on div "Great Effort!" at bounding box center [273, 561] width 234 height 20
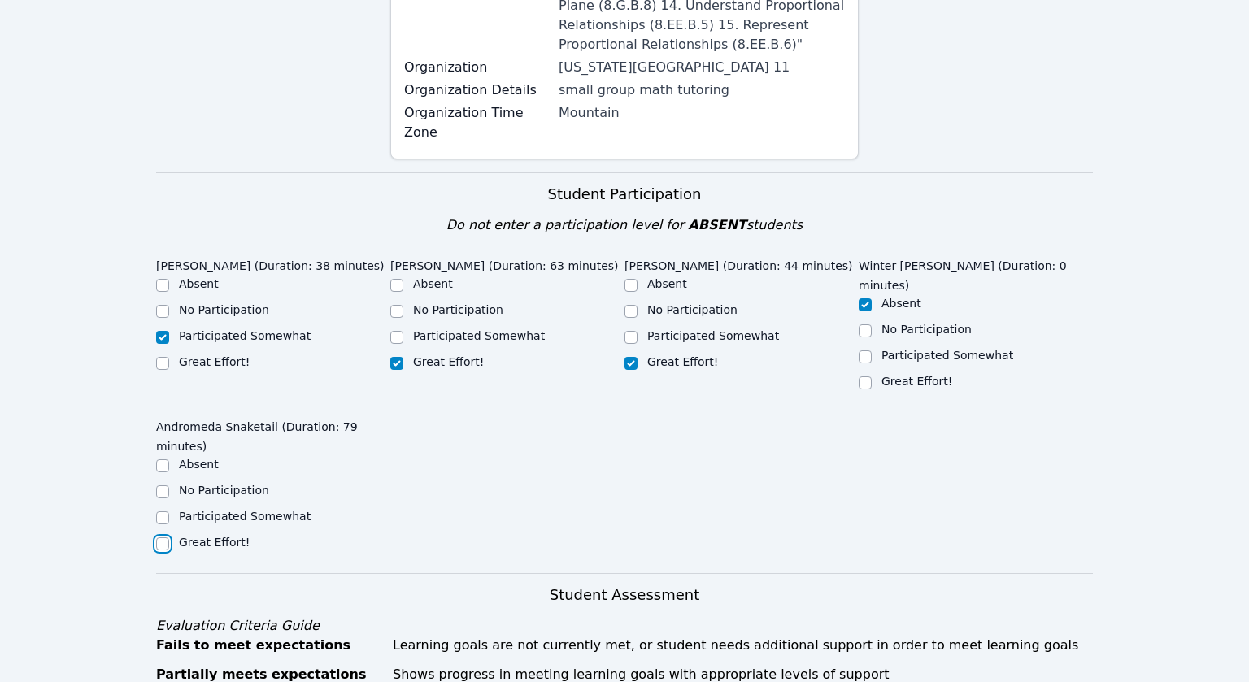
scroll to position [637, 0]
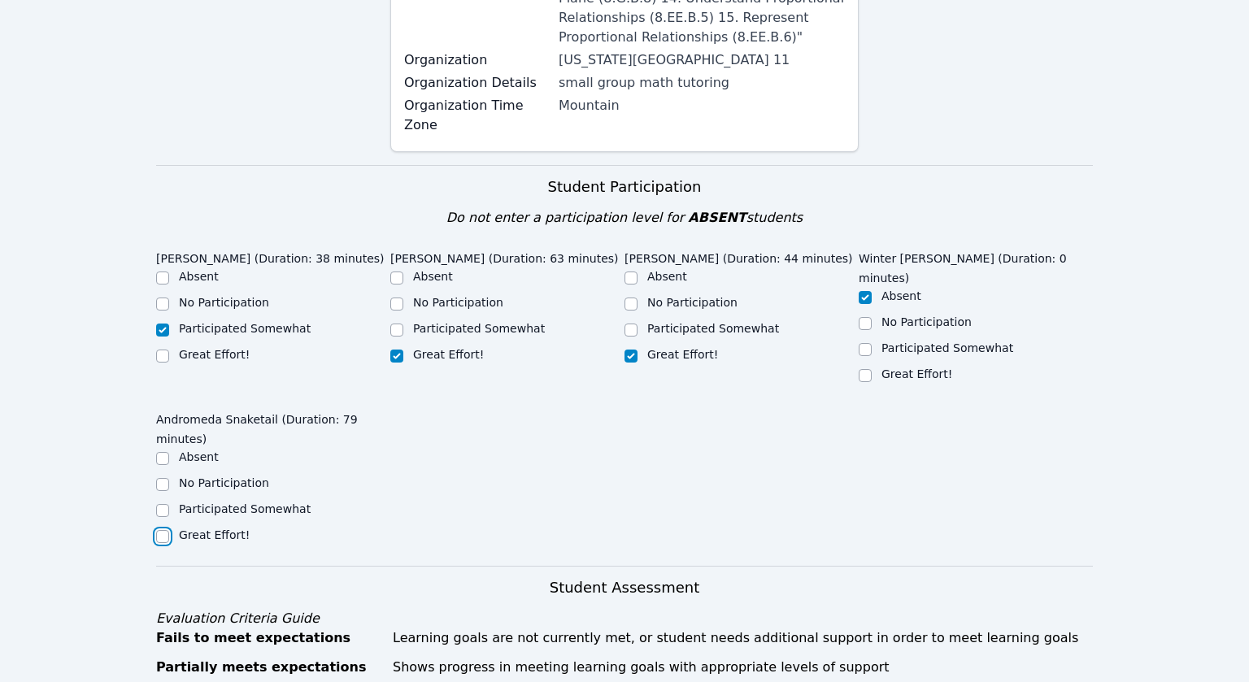
click at [159, 530] on input "Great Effort!" at bounding box center [162, 536] width 13 height 13
checkbox input "true"
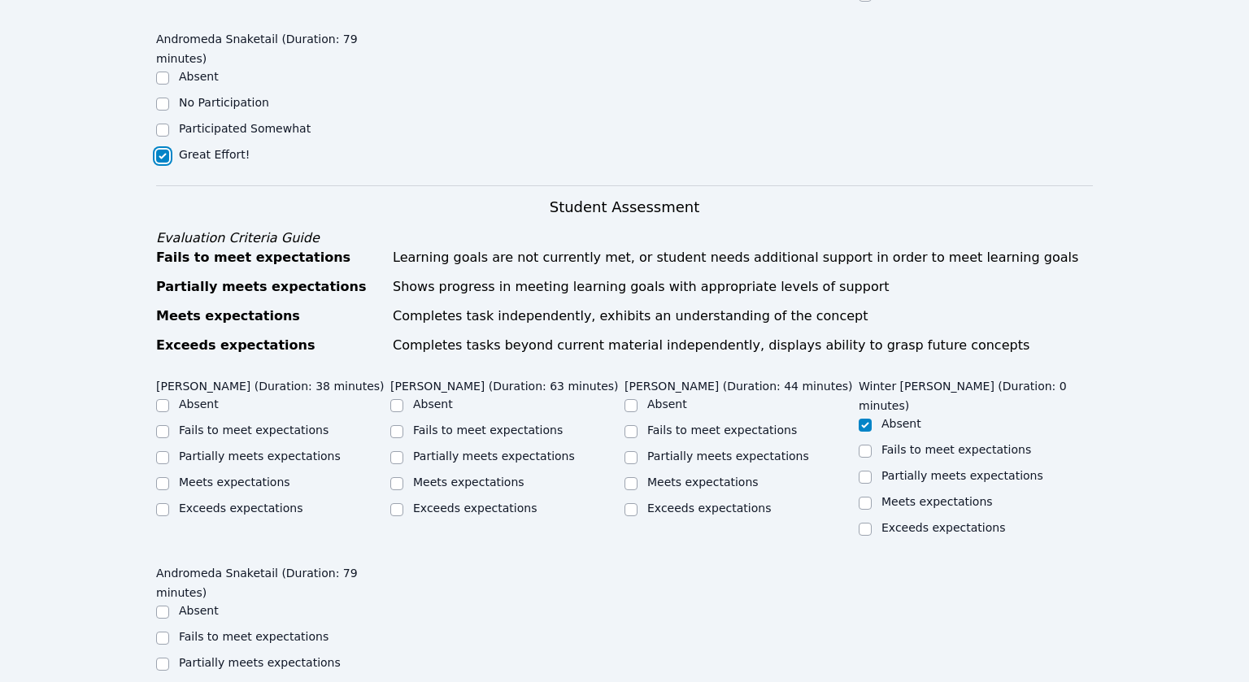
scroll to position [1033, 0]
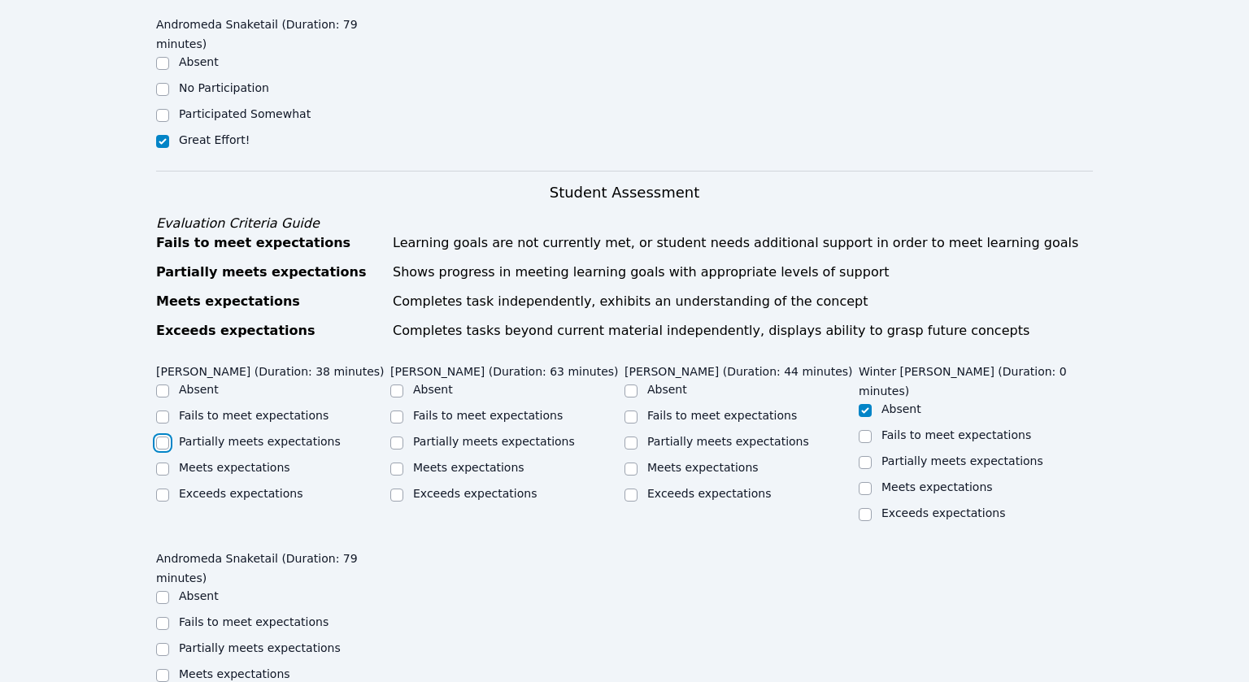
click at [159, 437] on input "Partially meets expectations" at bounding box center [162, 443] width 13 height 13
checkbox input "true"
click at [399, 463] on input "Meets expectations" at bounding box center [396, 469] width 13 height 13
checkbox input "true"
click at [629, 489] on input "Exceeds expectations" at bounding box center [630, 495] width 13 height 13
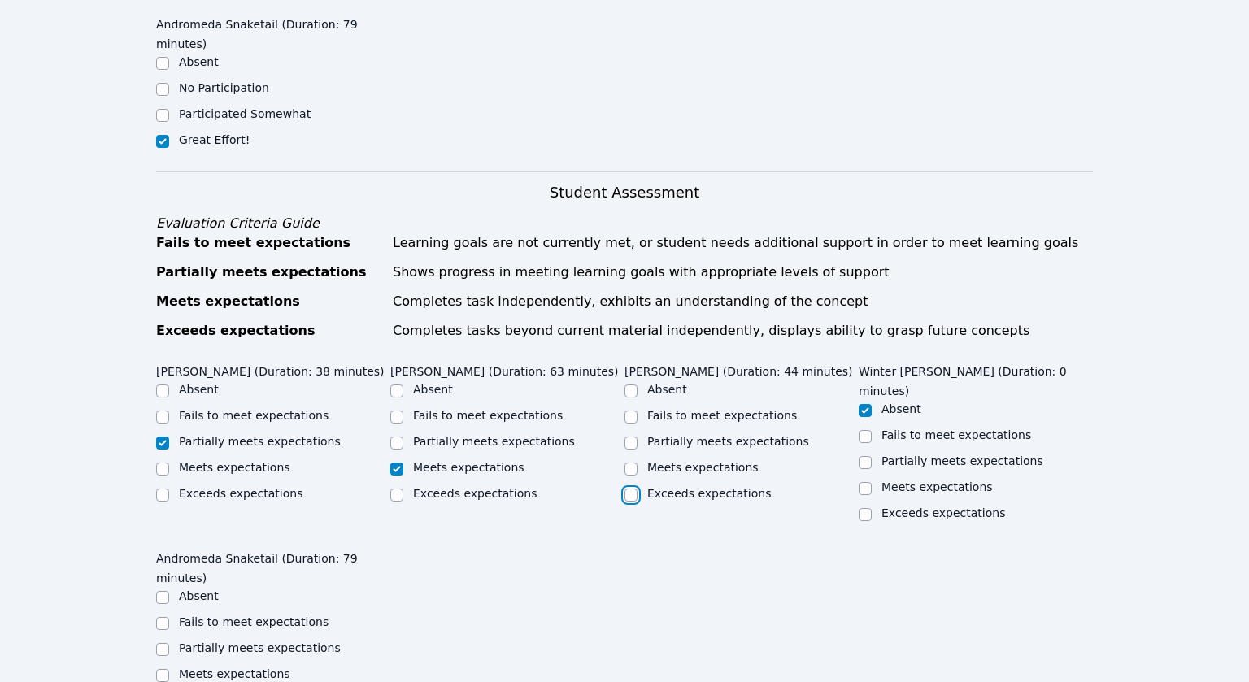
checkbox input "true"
click at [162, 669] on input "Meets expectations" at bounding box center [162, 675] width 13 height 13
checkbox input "true"
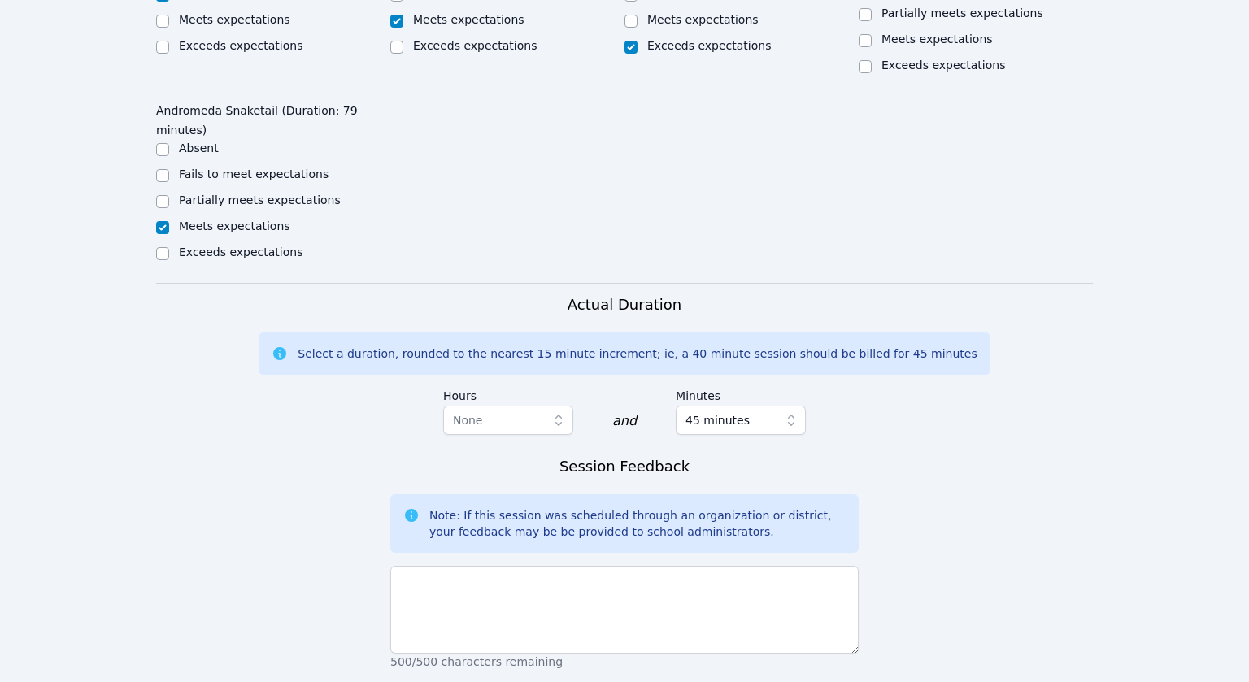
scroll to position [1486, 0]
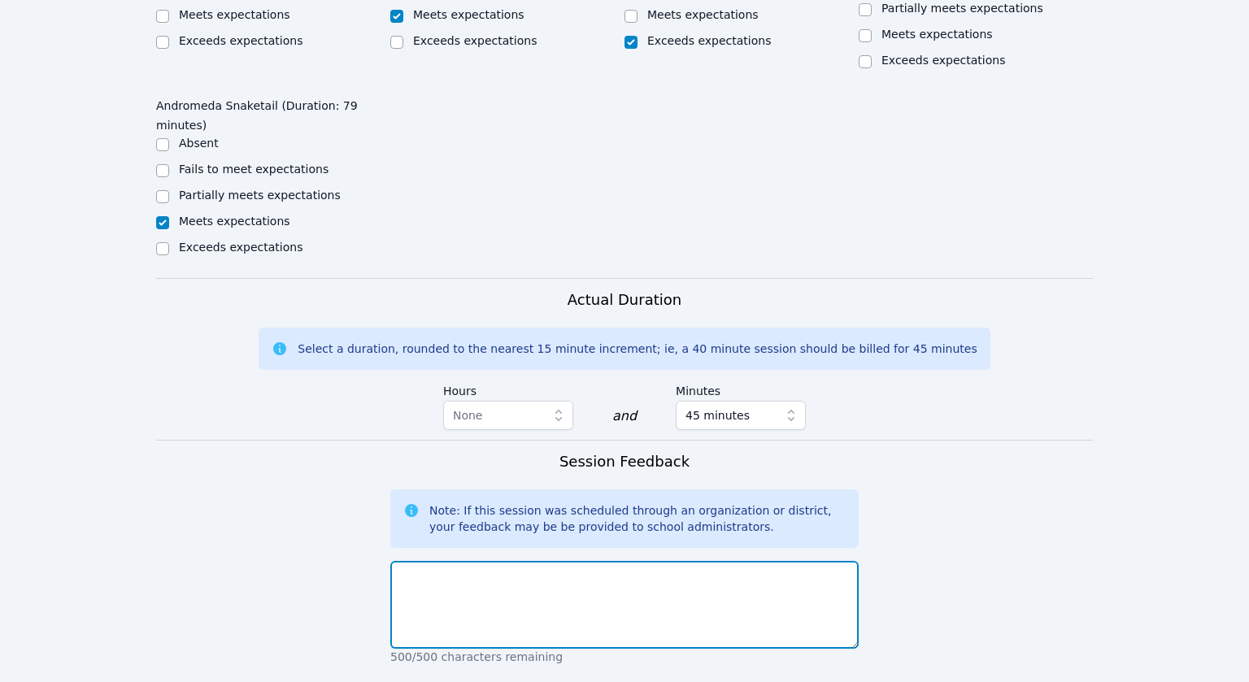
click at [480, 561] on textarea at bounding box center [624, 605] width 468 height 88
click at [695, 561] on textarea at bounding box center [624, 605] width 468 height 88
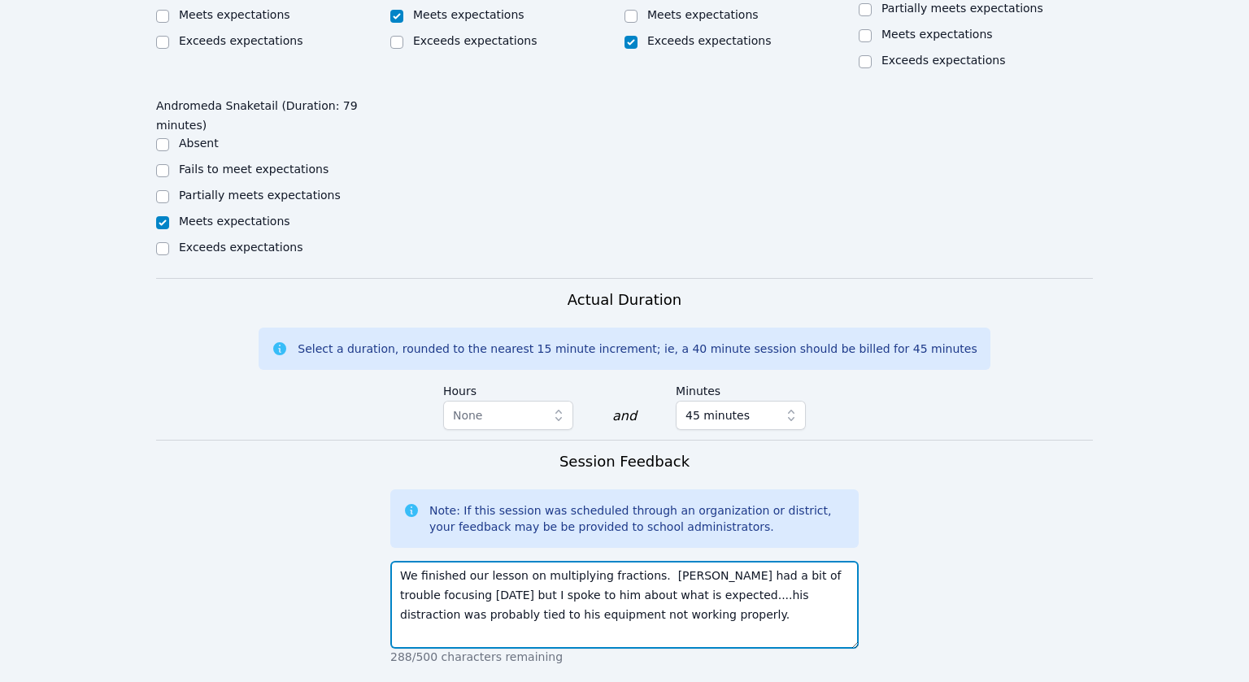
type textarea "We finished our lesson on multiplying fractions. [PERSON_NAME] had a bit of tro…"
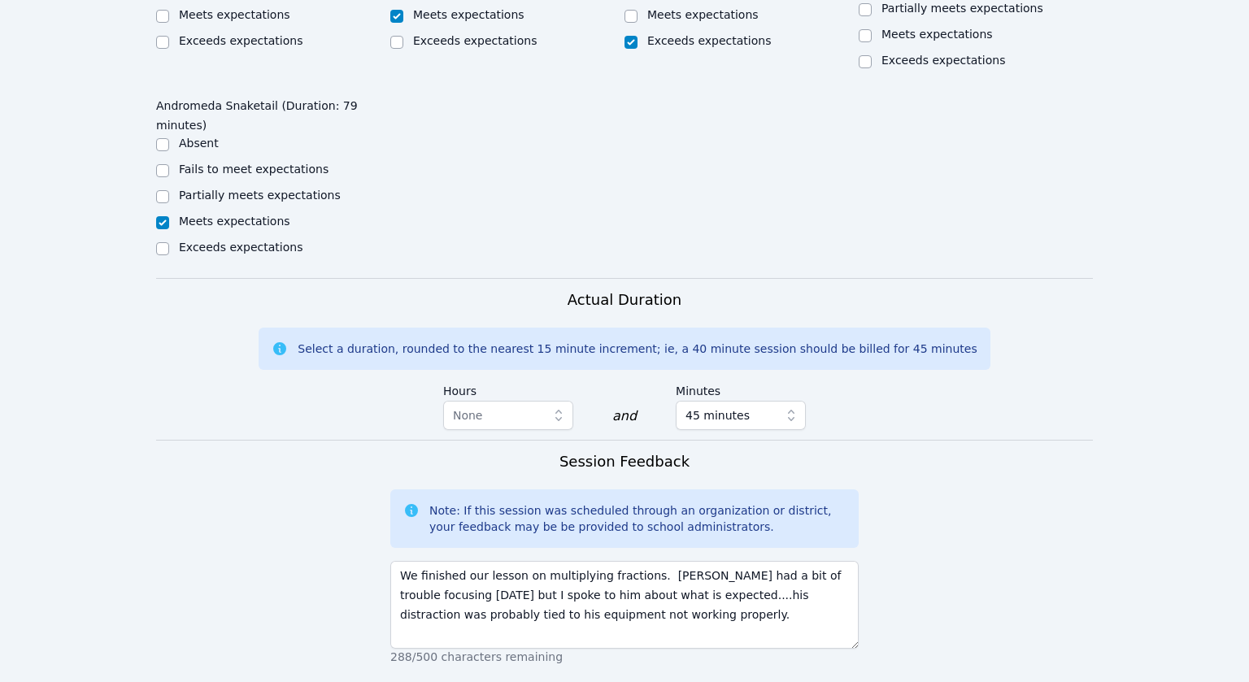
drag, startPoint x: 542, startPoint y: 577, endPoint x: 548, endPoint y: 590, distance: 14.5
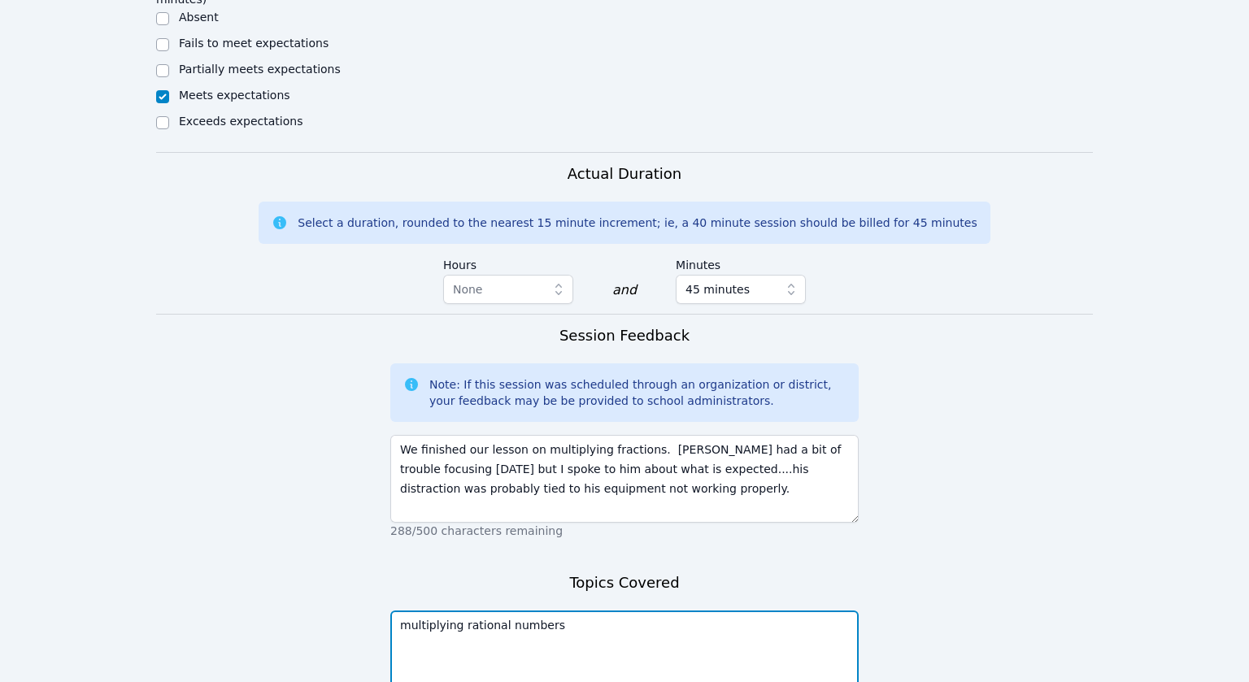
scroll to position [1621, 0]
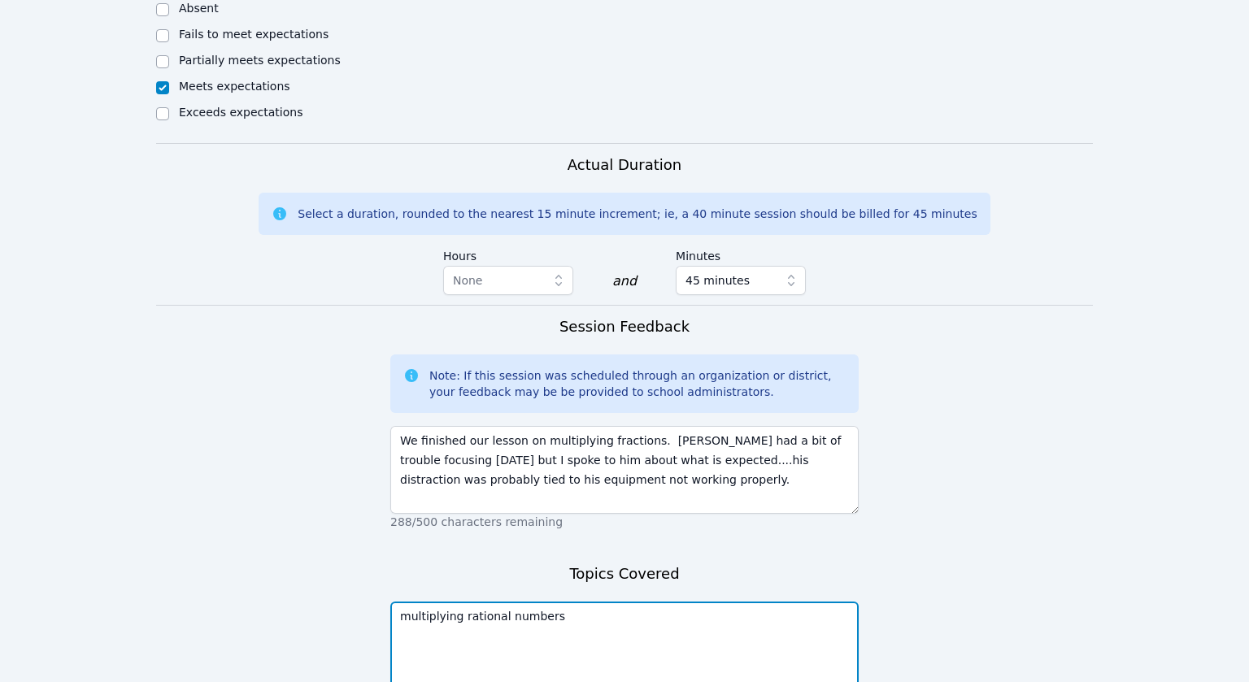
type textarea "multiplying rational numbers"
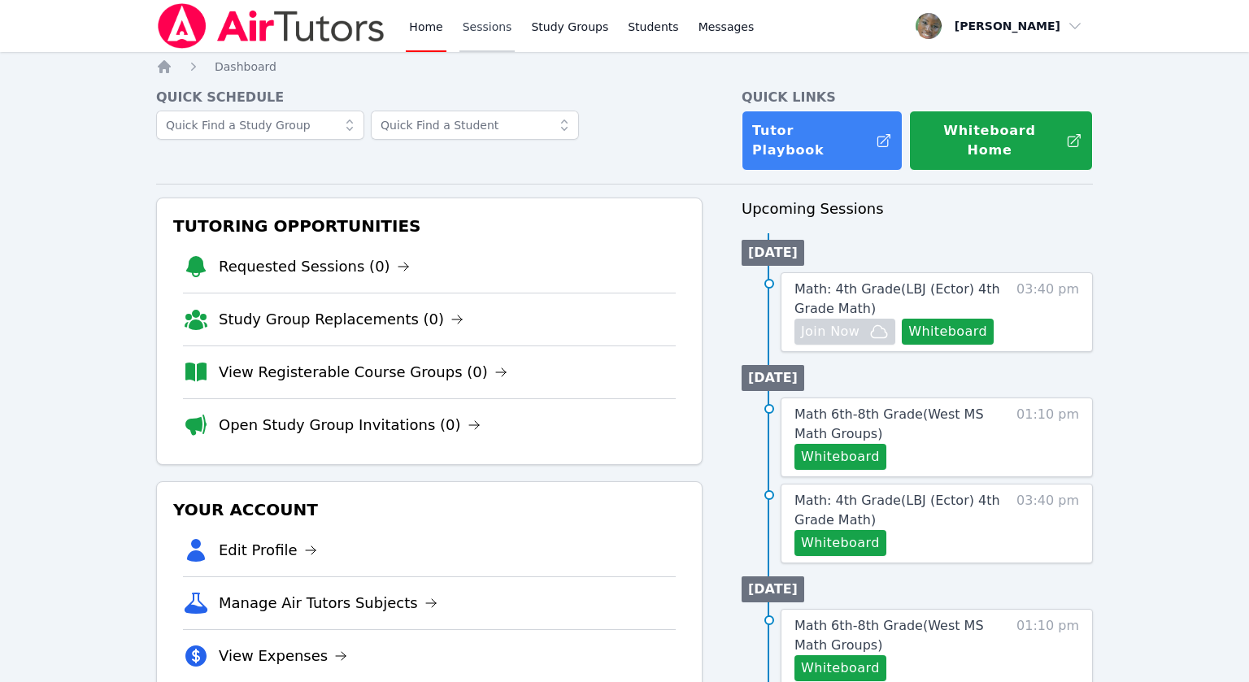
click at [475, 20] on link "Sessions" at bounding box center [487, 26] width 56 height 52
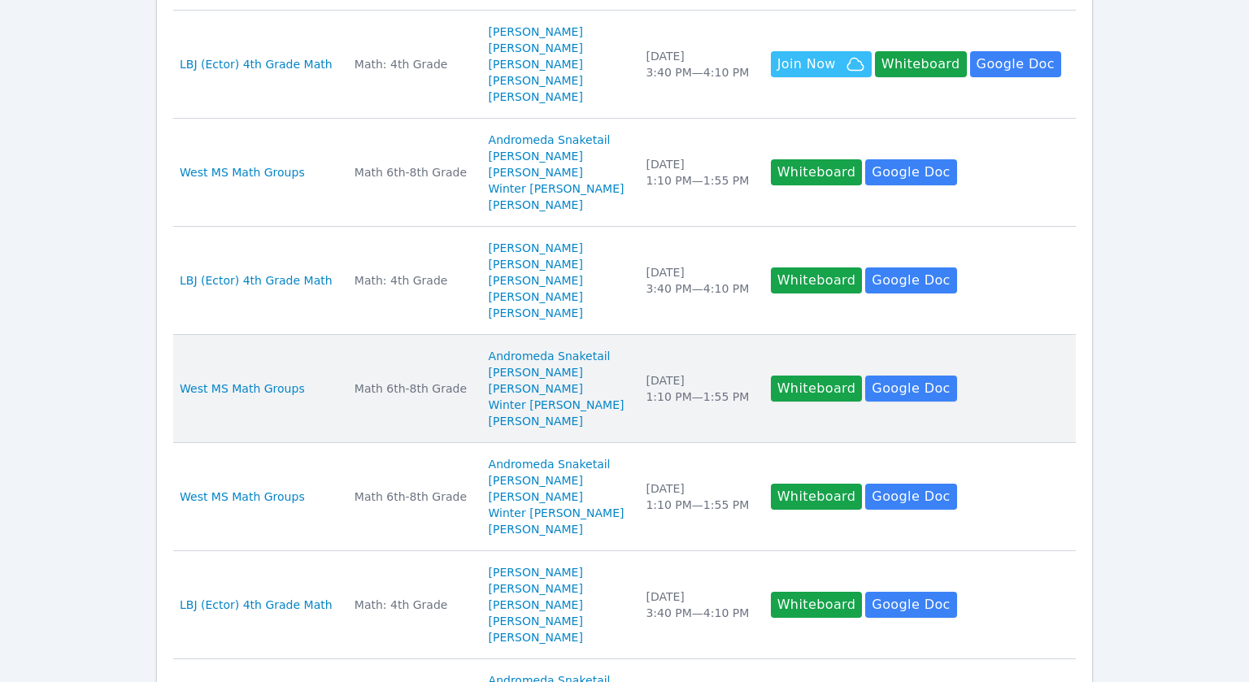
scroll to position [389, 0]
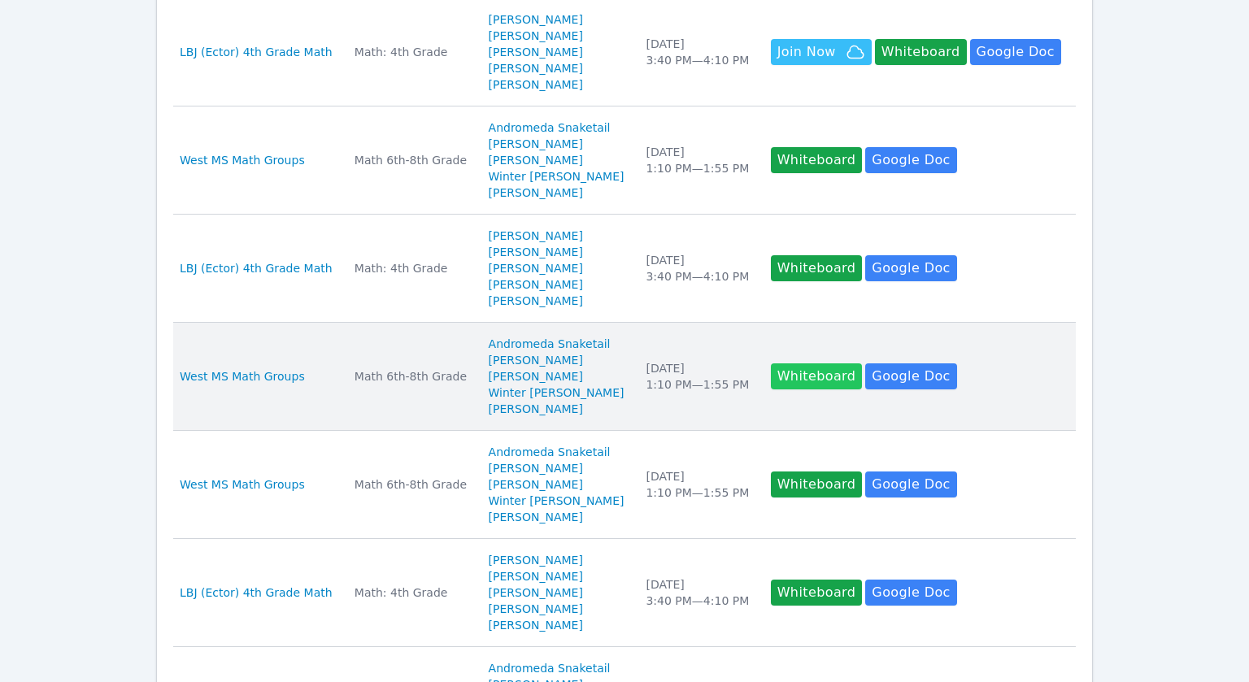
click at [777, 375] on button "Whiteboard" at bounding box center [817, 376] width 92 height 26
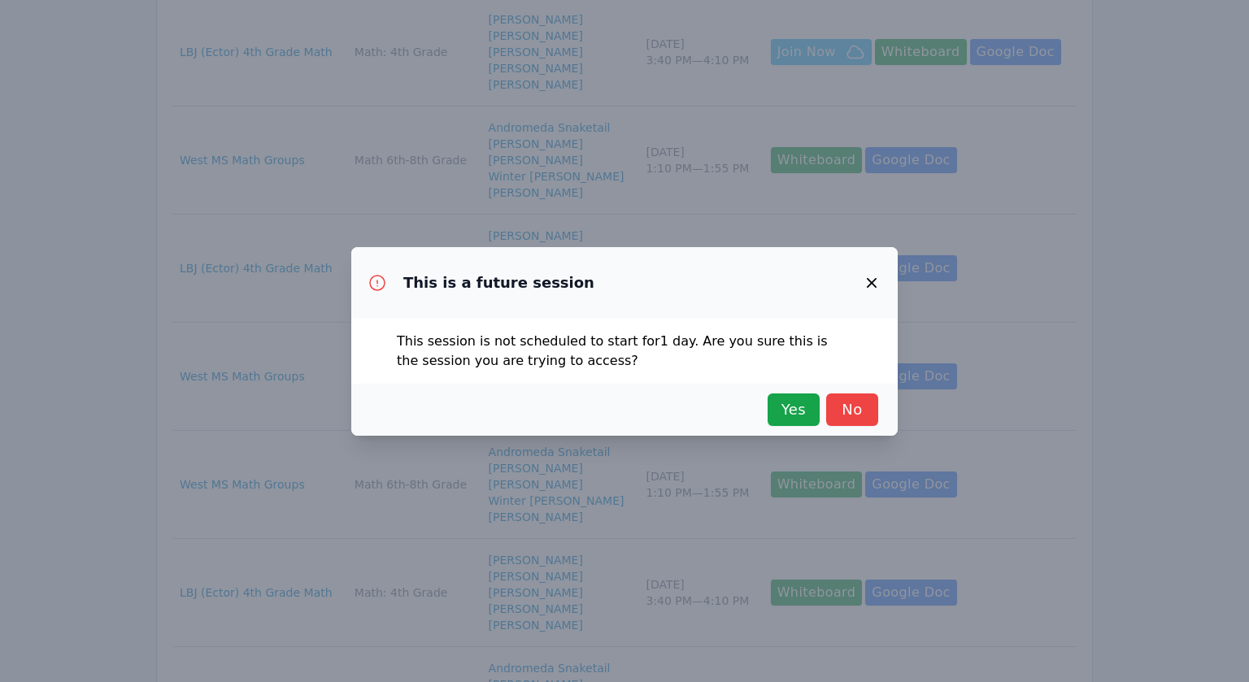
click at [865, 286] on icon "button" at bounding box center [872, 283] width 20 height 20
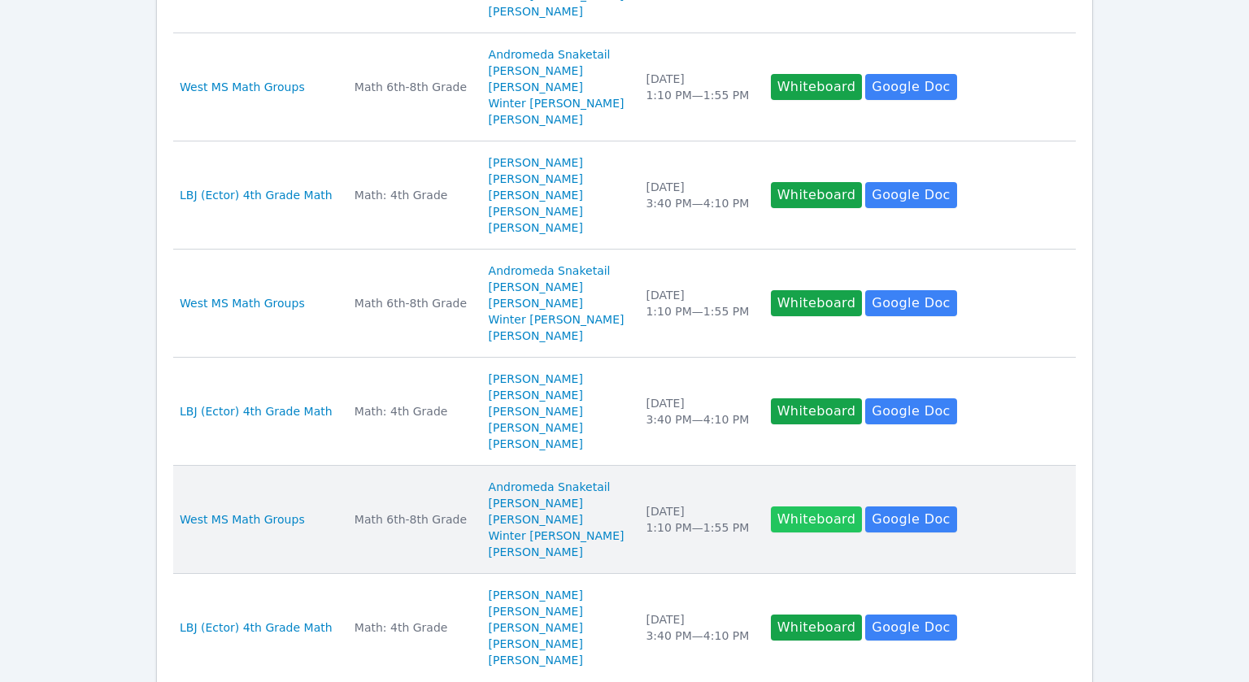
scroll to position [951, 0]
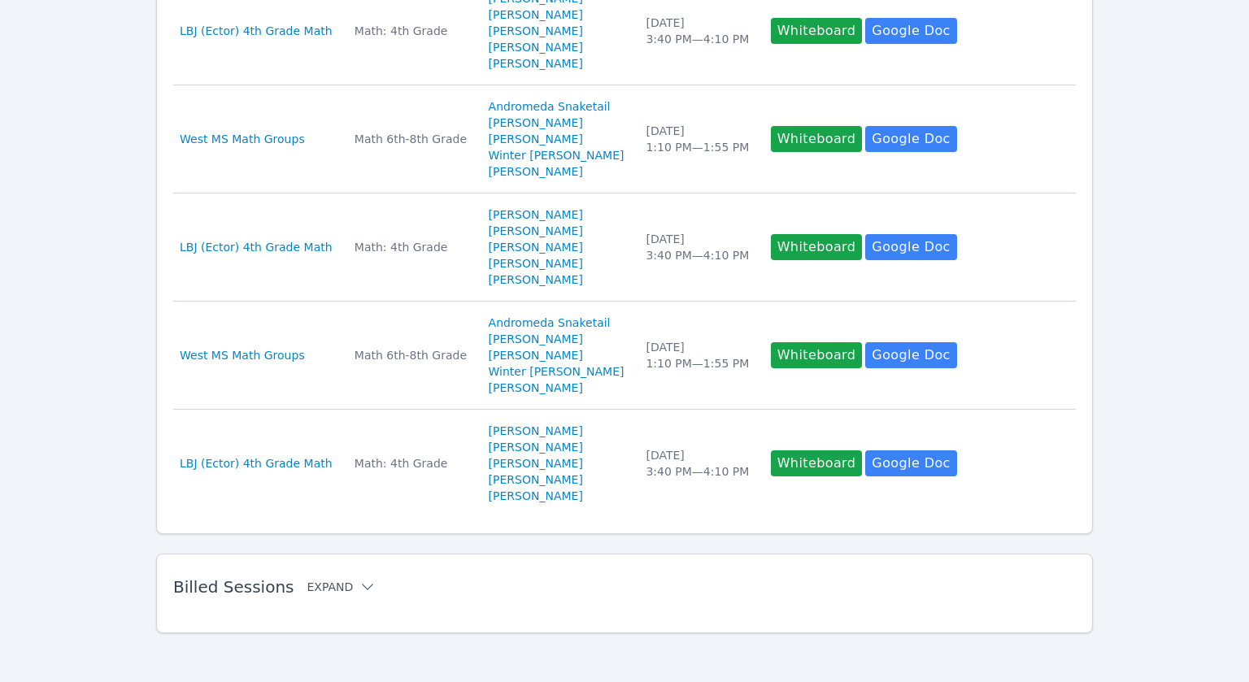
click at [359, 583] on icon at bounding box center [367, 587] width 16 height 16
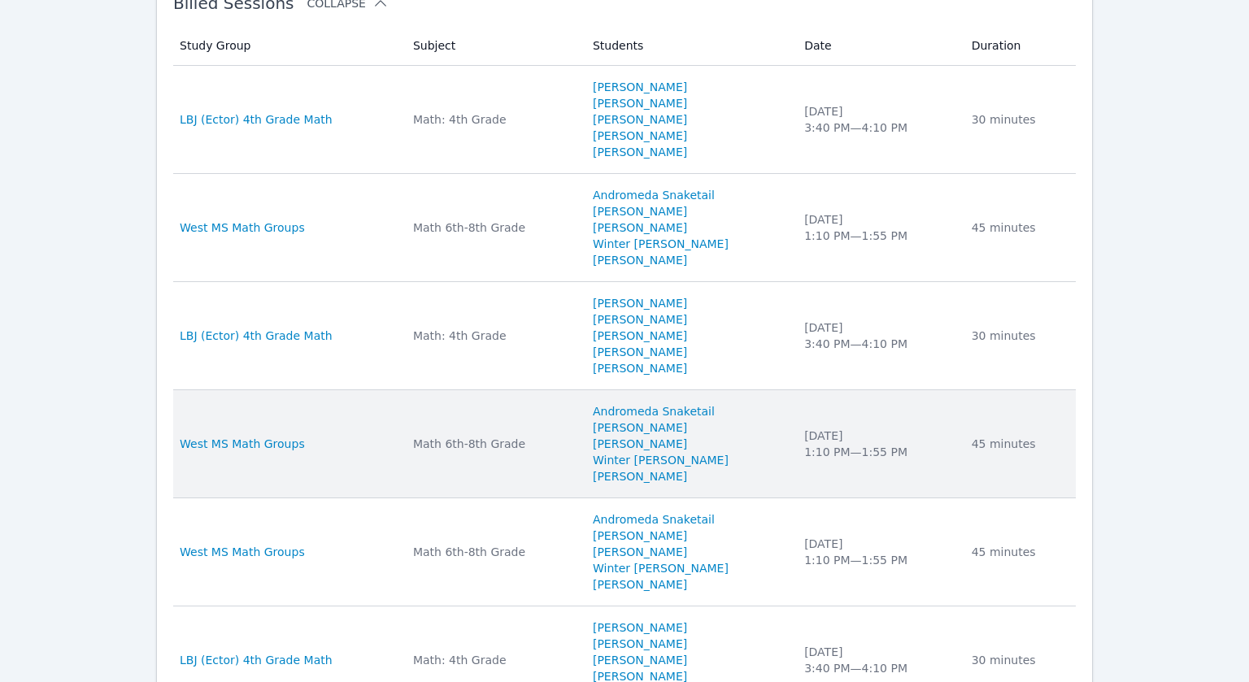
scroll to position [1536, 0]
click at [276, 445] on span "West MS Math Groups" at bounding box center [242, 443] width 125 height 16
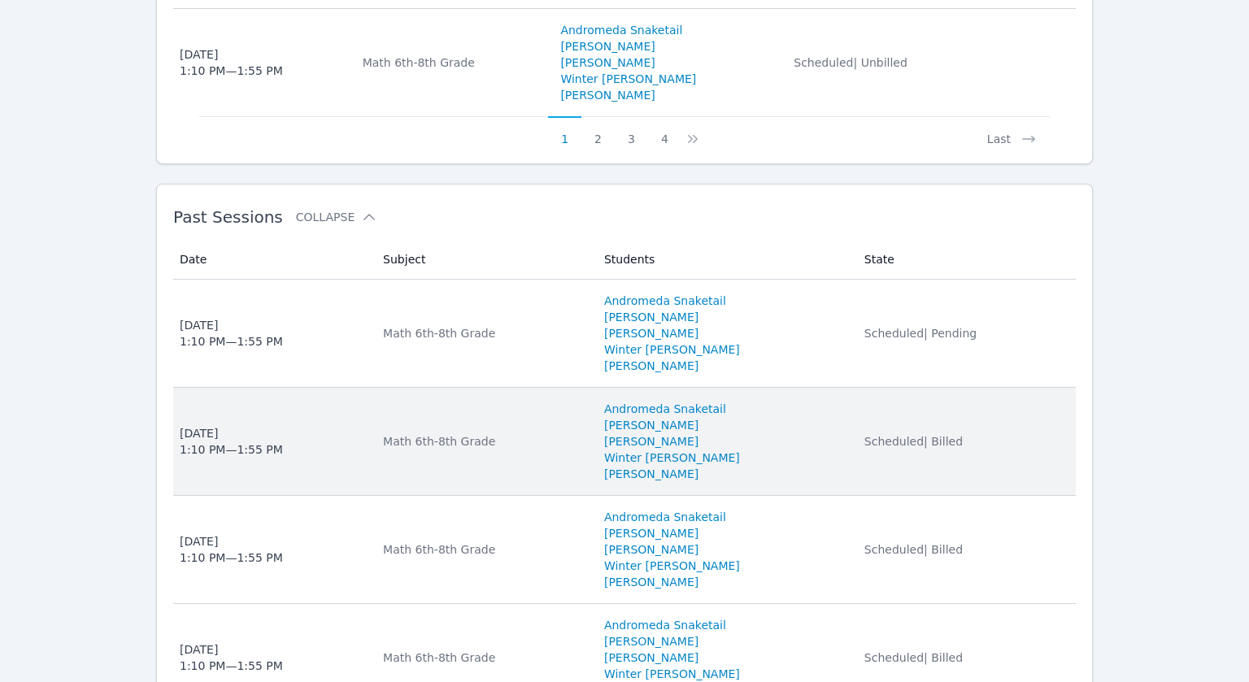
scroll to position [1950, 0]
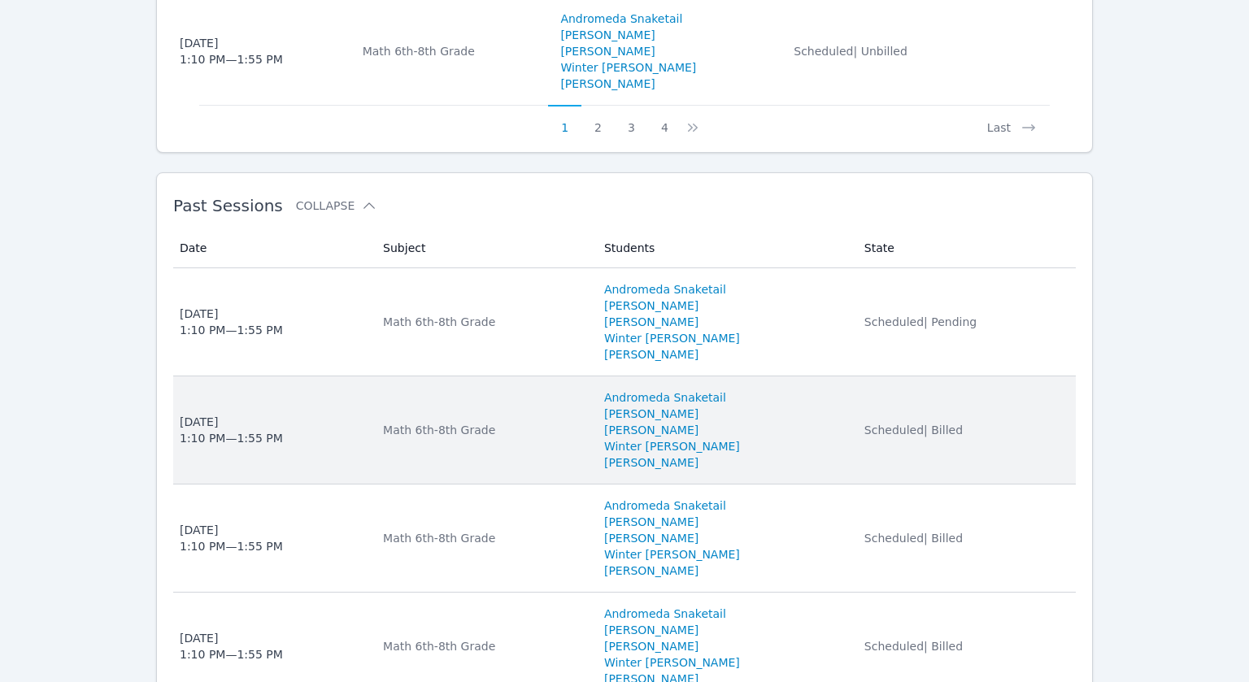
click at [431, 377] on td "Subject Math 6th-8th Grade" at bounding box center [483, 430] width 221 height 108
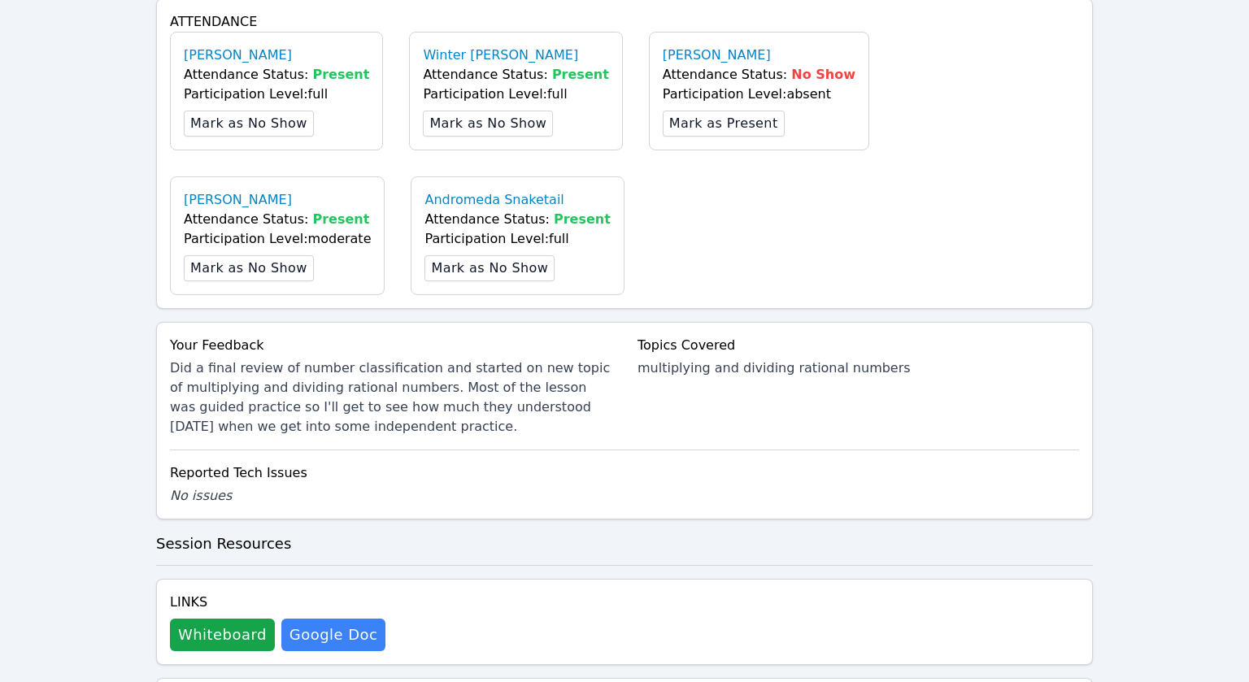
scroll to position [871, 0]
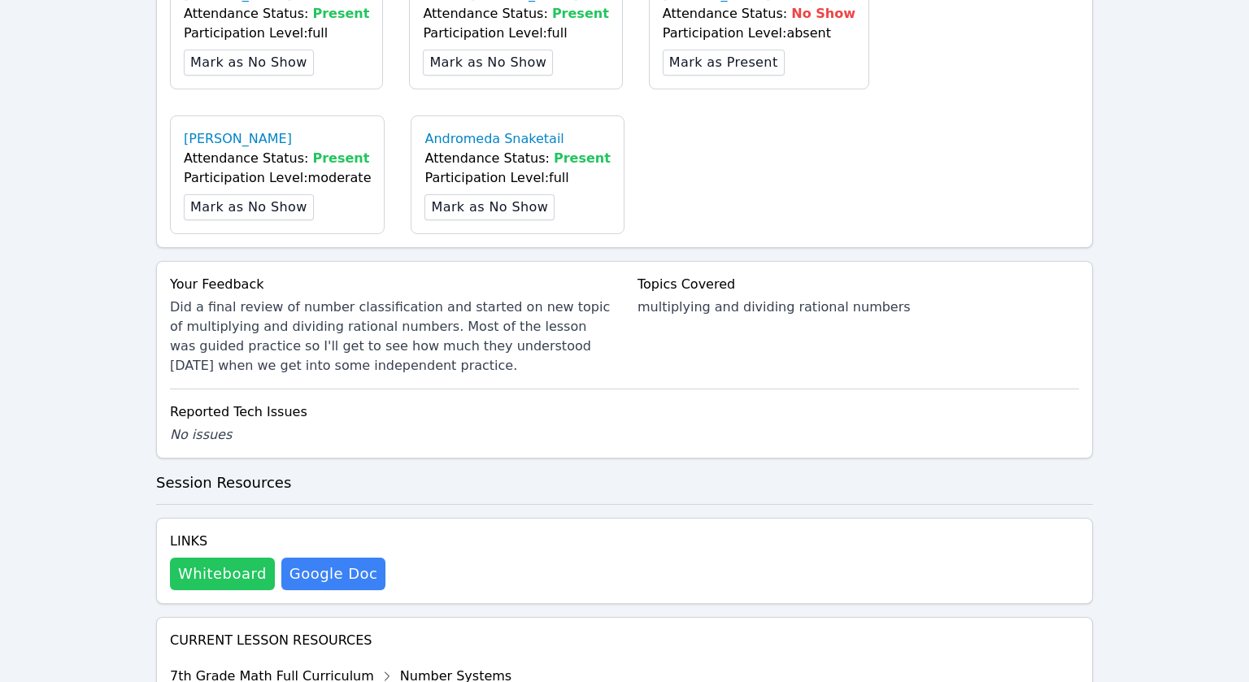
click at [198, 558] on button "Whiteboard" at bounding box center [222, 574] width 105 height 33
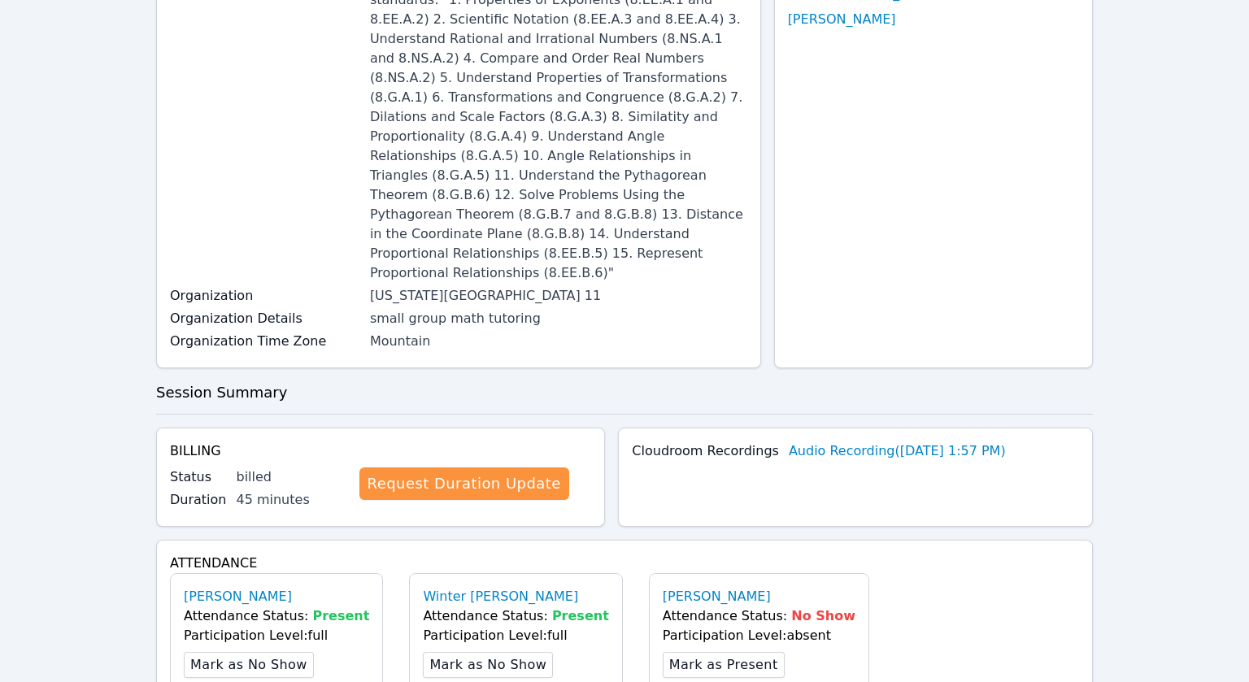
scroll to position [0, 0]
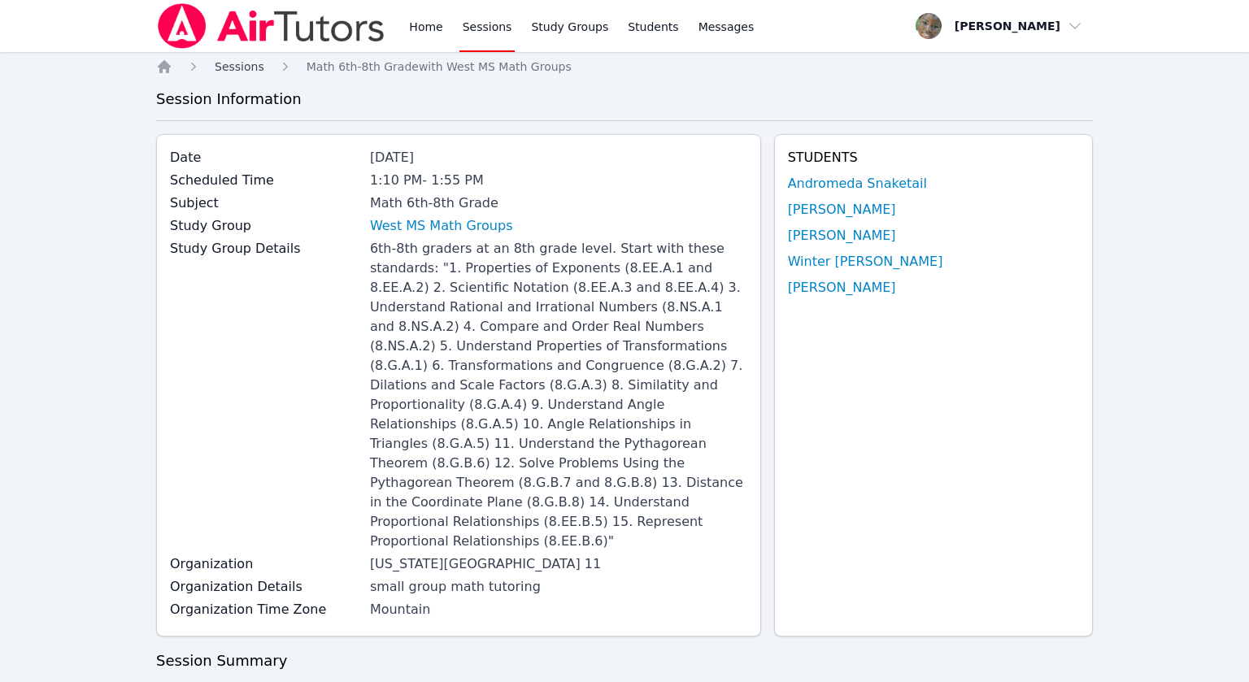
click at [242, 67] on span "Sessions" at bounding box center [240, 66] width 50 height 13
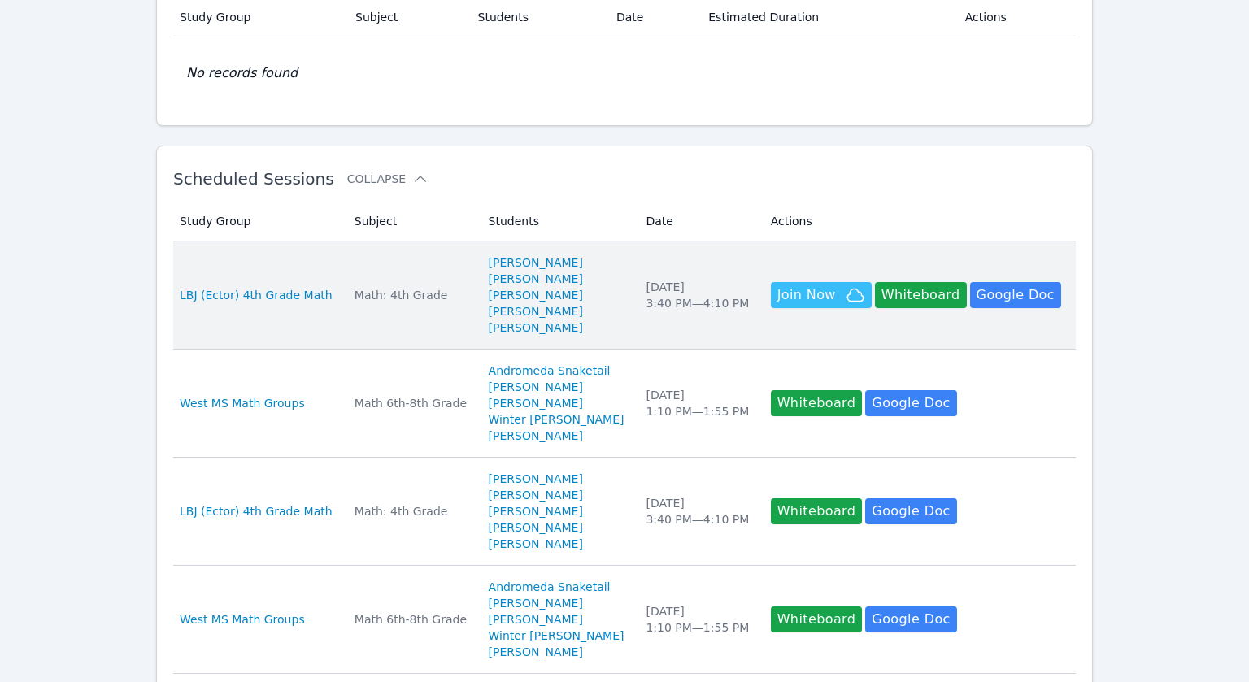
scroll to position [159, 0]
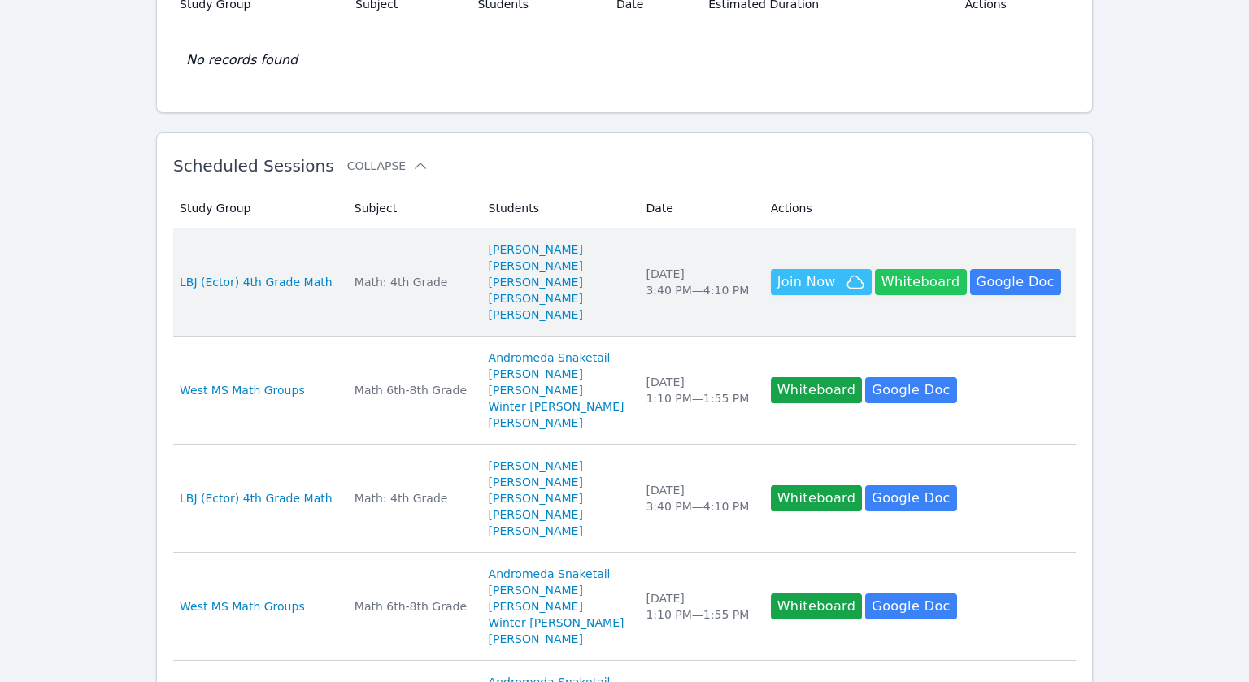
click at [882, 282] on button "Whiteboard" at bounding box center [921, 282] width 92 height 26
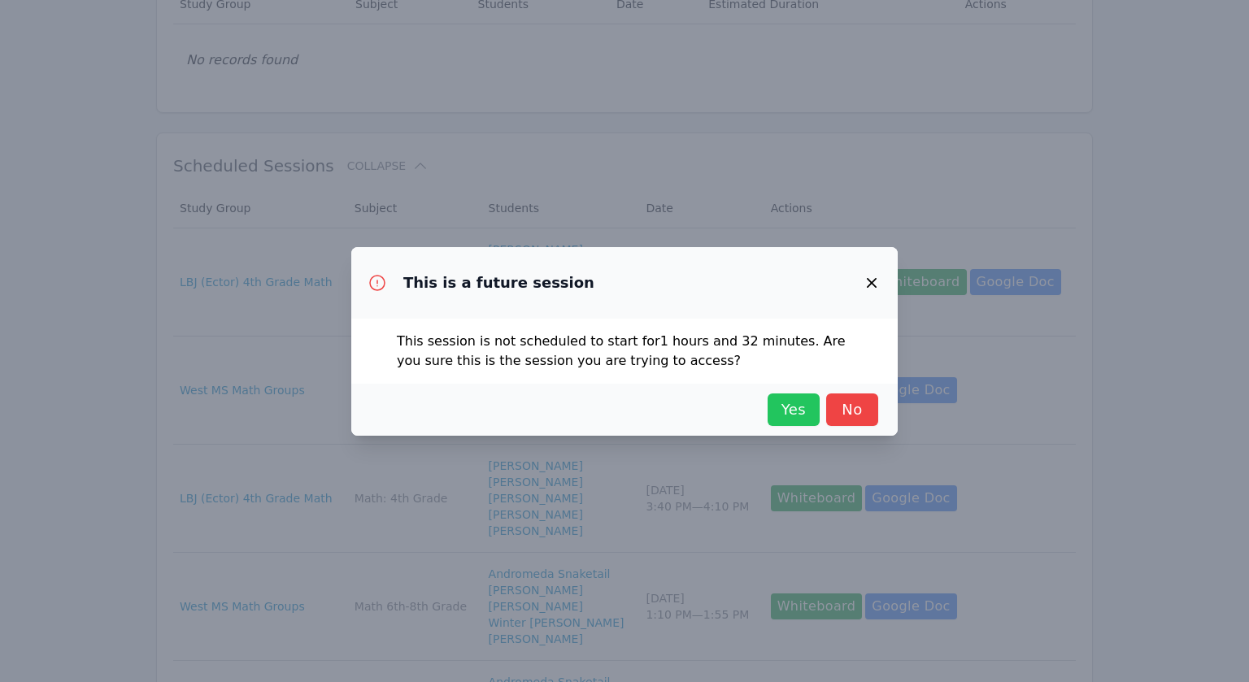
click at [798, 411] on span "Yes" at bounding box center [794, 409] width 36 height 23
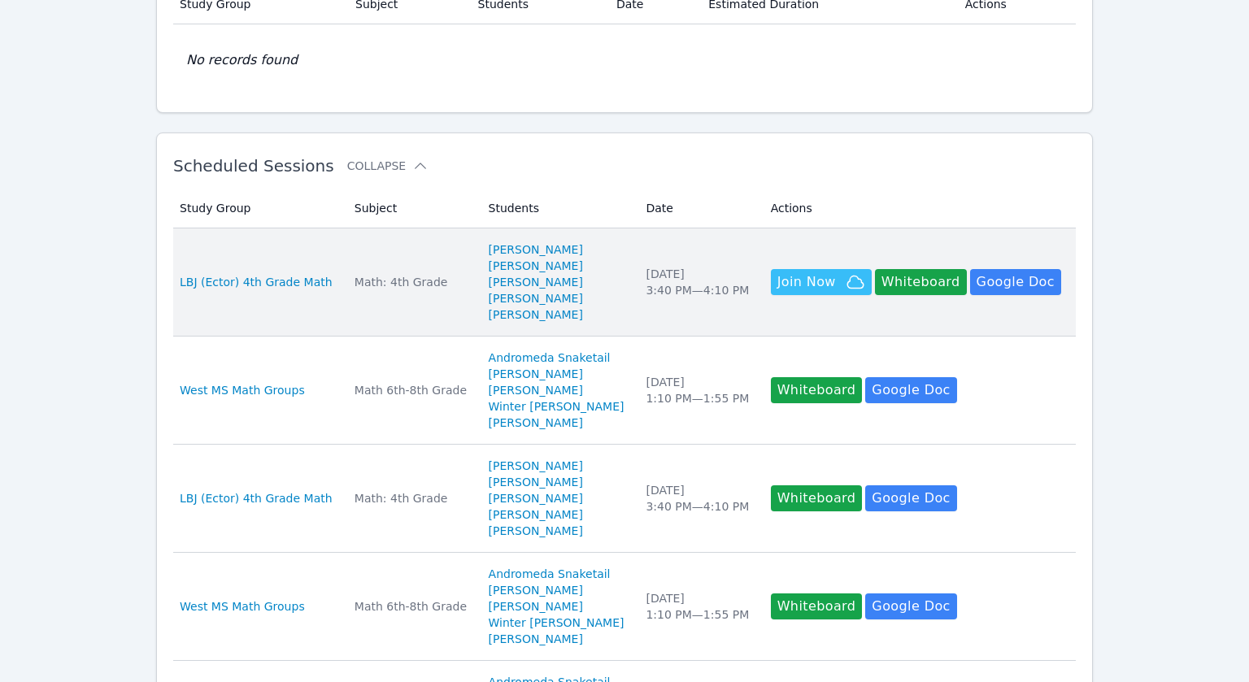
scroll to position [0, 0]
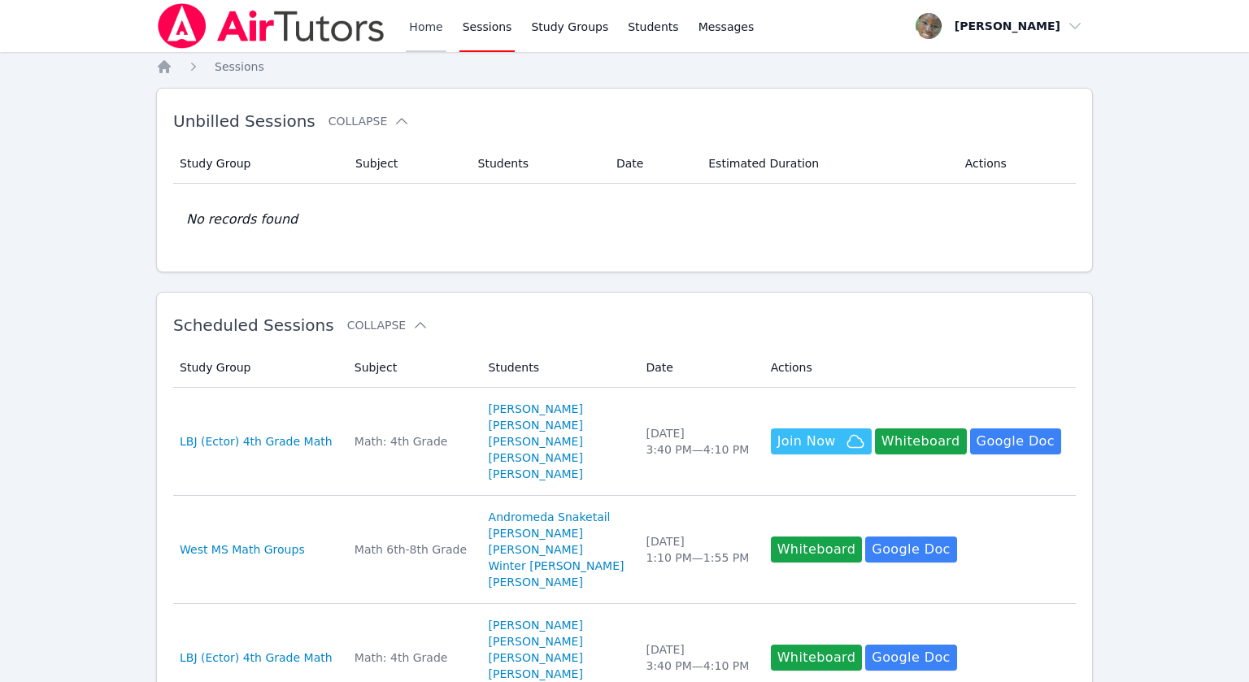
click at [424, 39] on link "Home" at bounding box center [426, 26] width 40 height 52
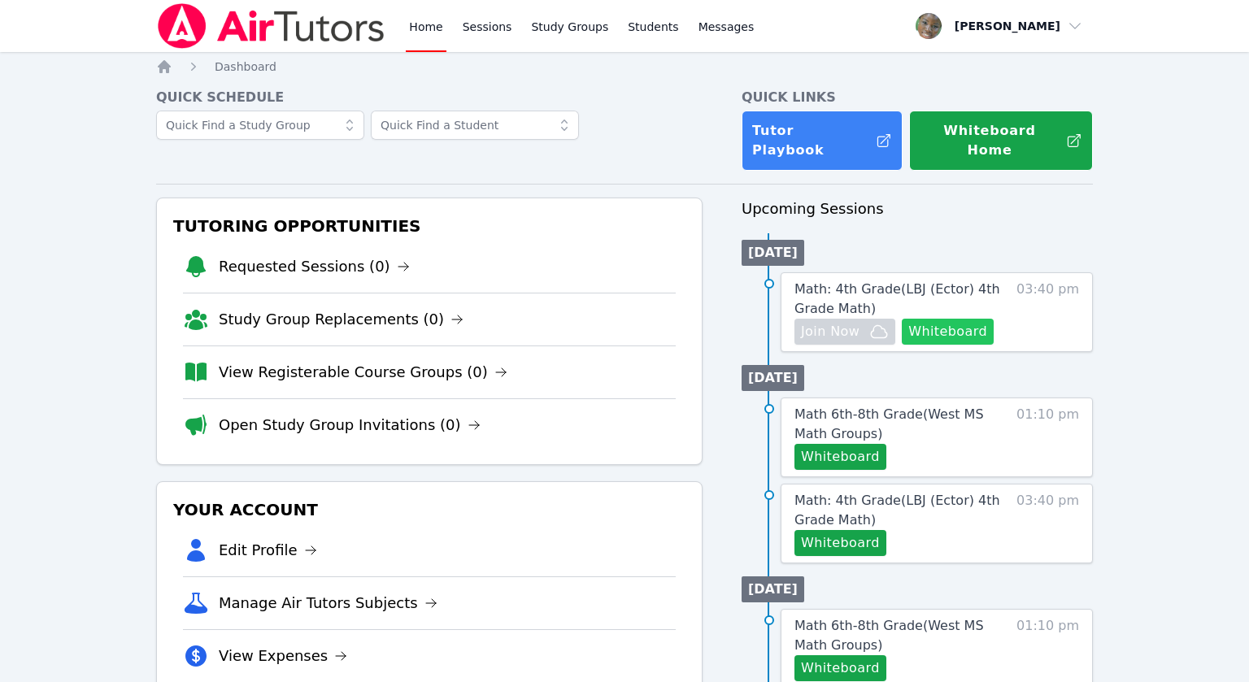
click at [950, 320] on button "Whiteboard" at bounding box center [948, 332] width 92 height 26
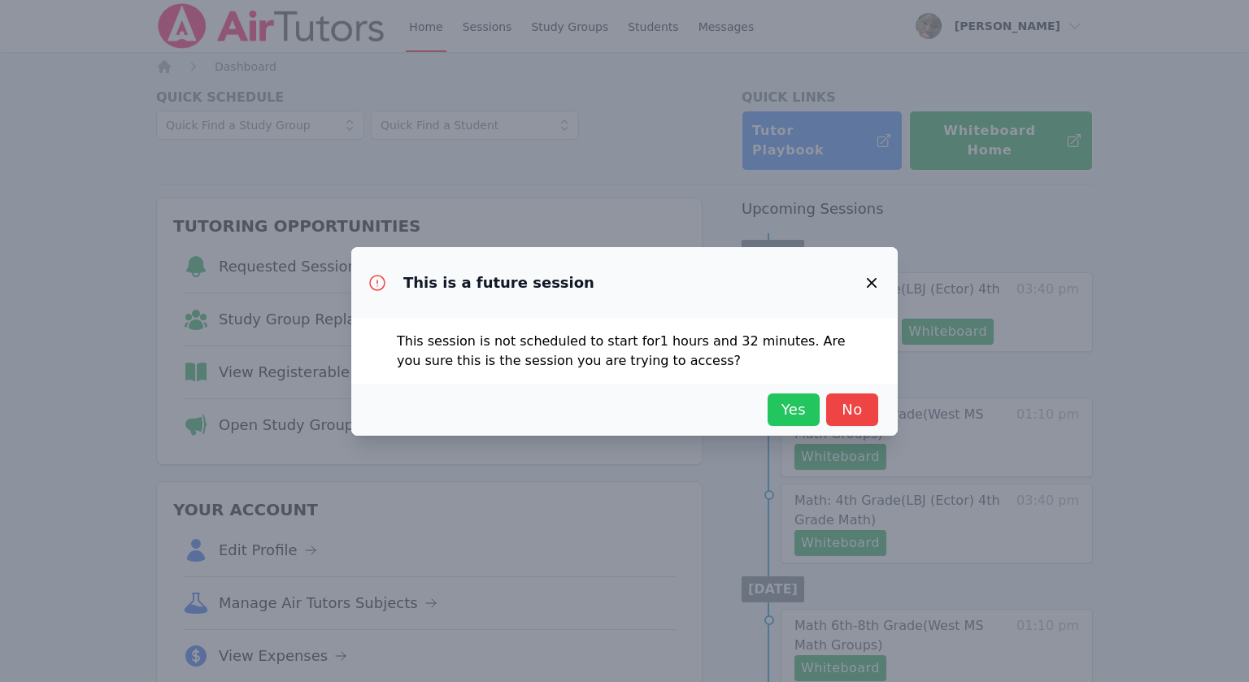
click at [799, 407] on span "Yes" at bounding box center [794, 409] width 36 height 23
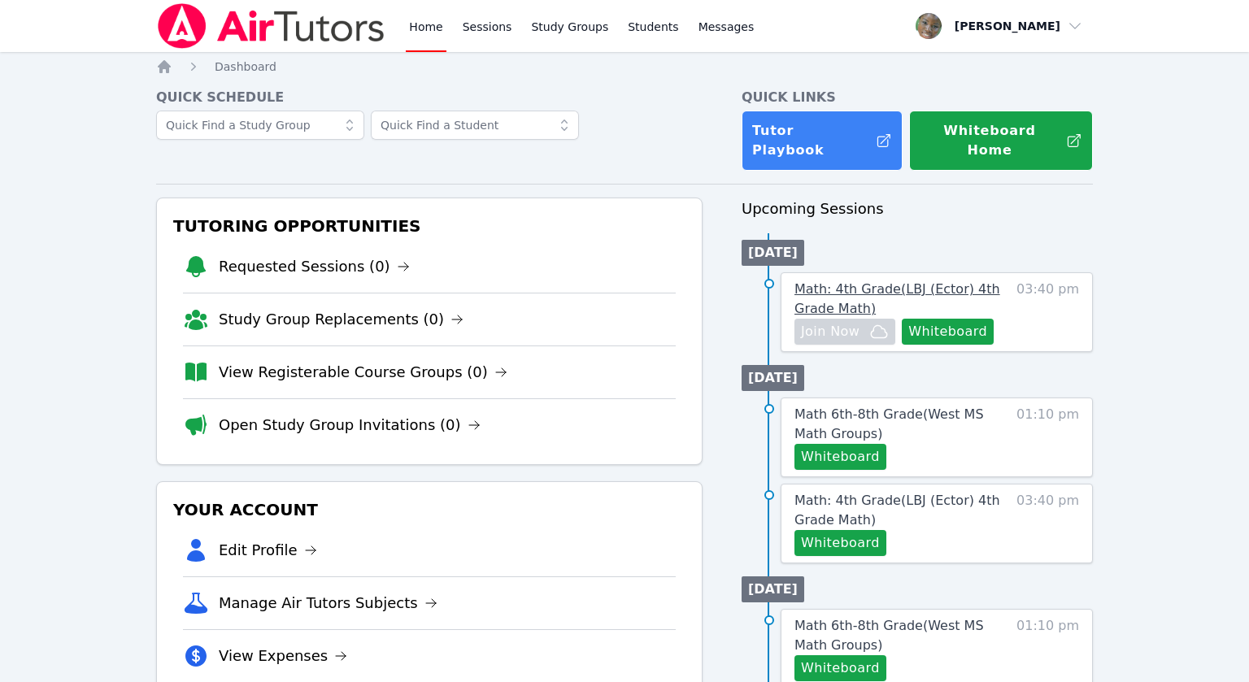
click at [818, 280] on link "Math: 4th Grade ( LBJ (Ector) 4th Grade Math )" at bounding box center [901, 299] width 214 height 39
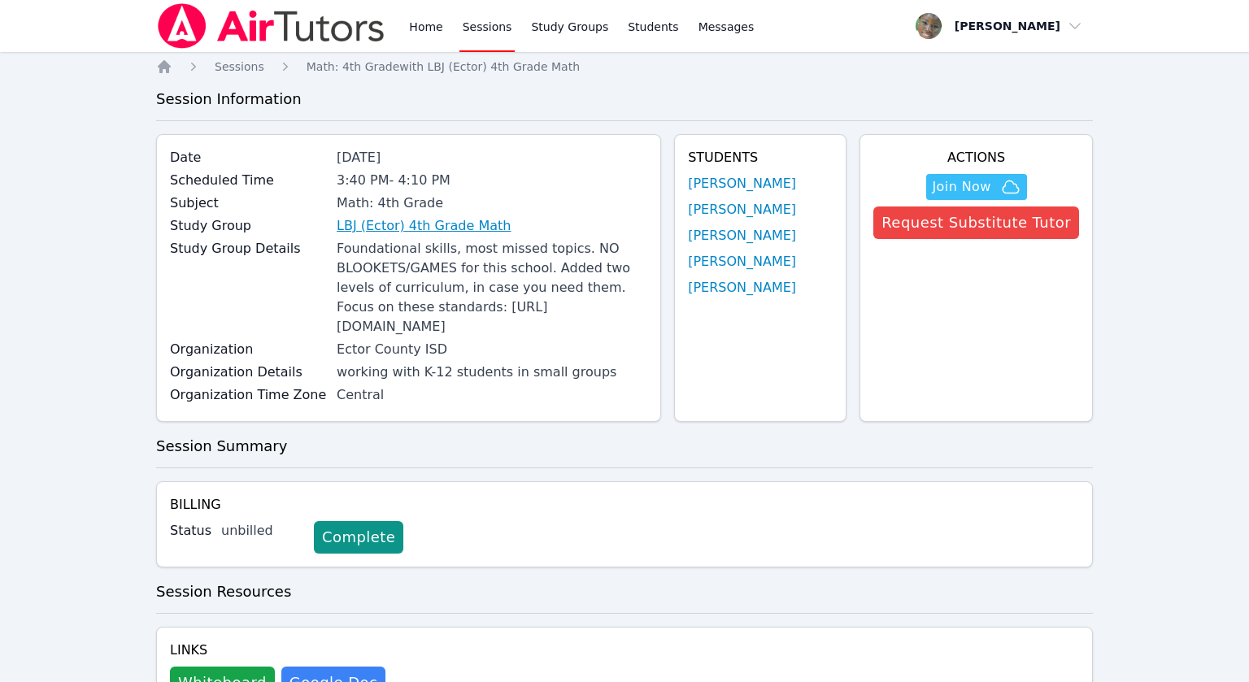
click at [433, 224] on link "LBJ (Ector) 4th Grade Math" at bounding box center [424, 226] width 174 height 20
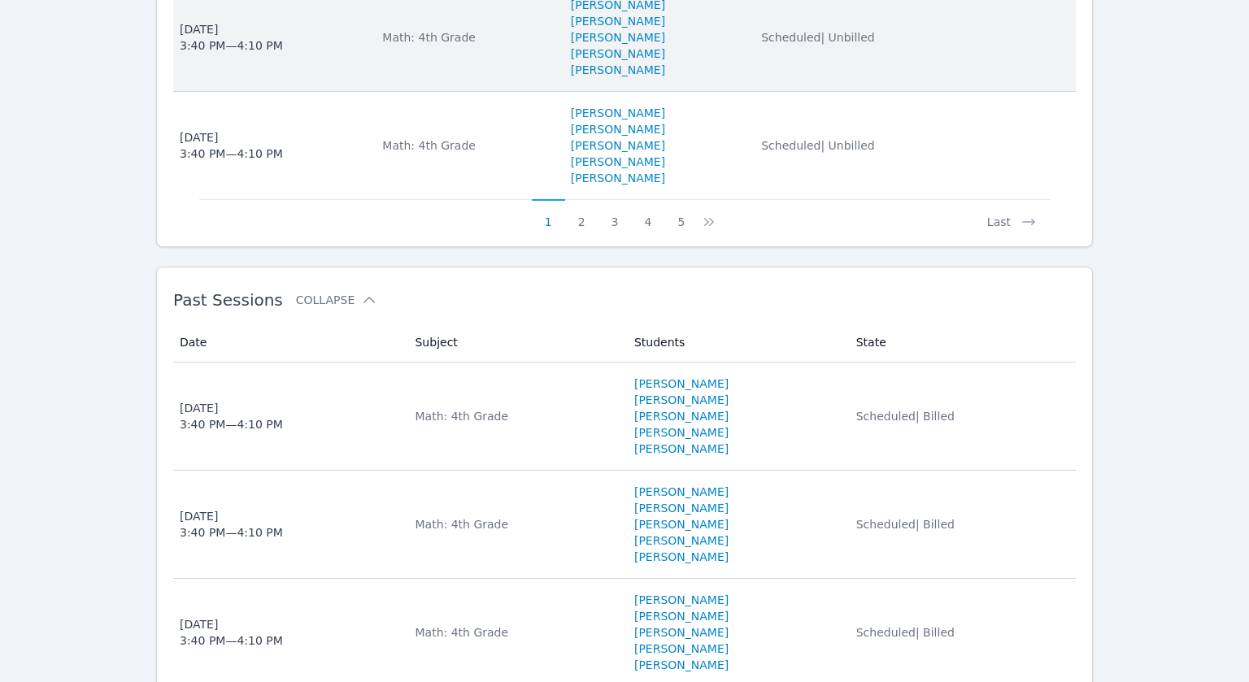
scroll to position [1671, 0]
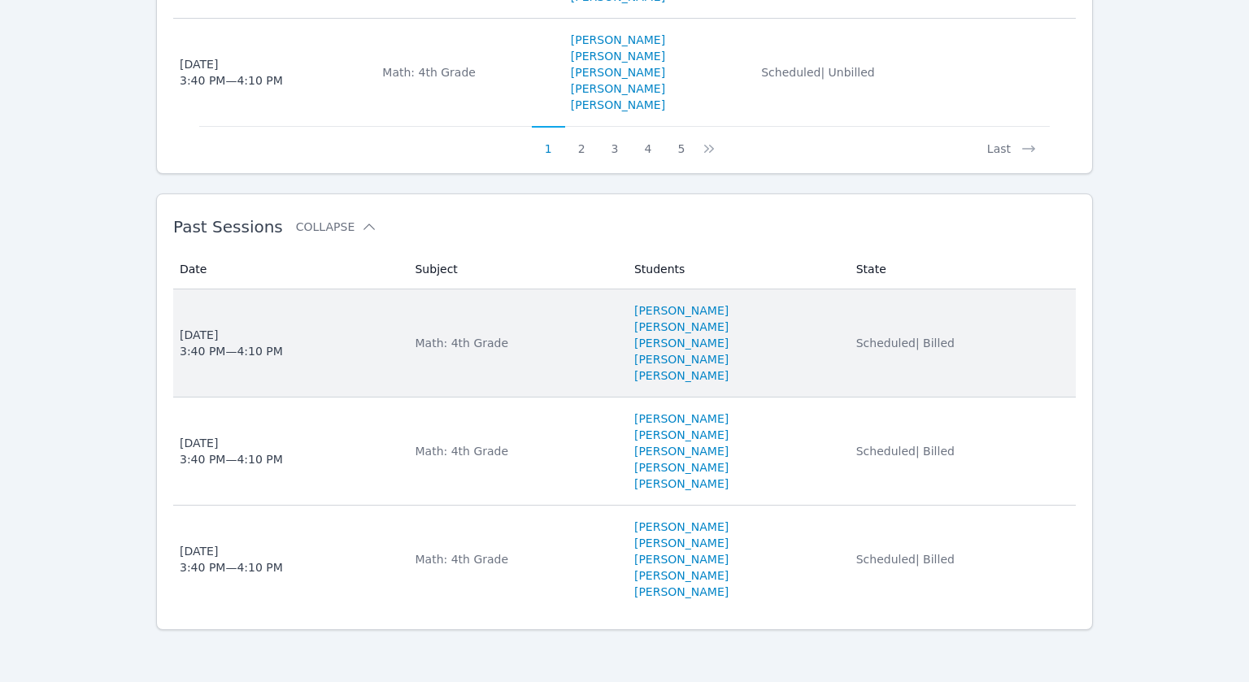
click at [418, 365] on td "Subject Math: 4th Grade" at bounding box center [514, 343] width 219 height 108
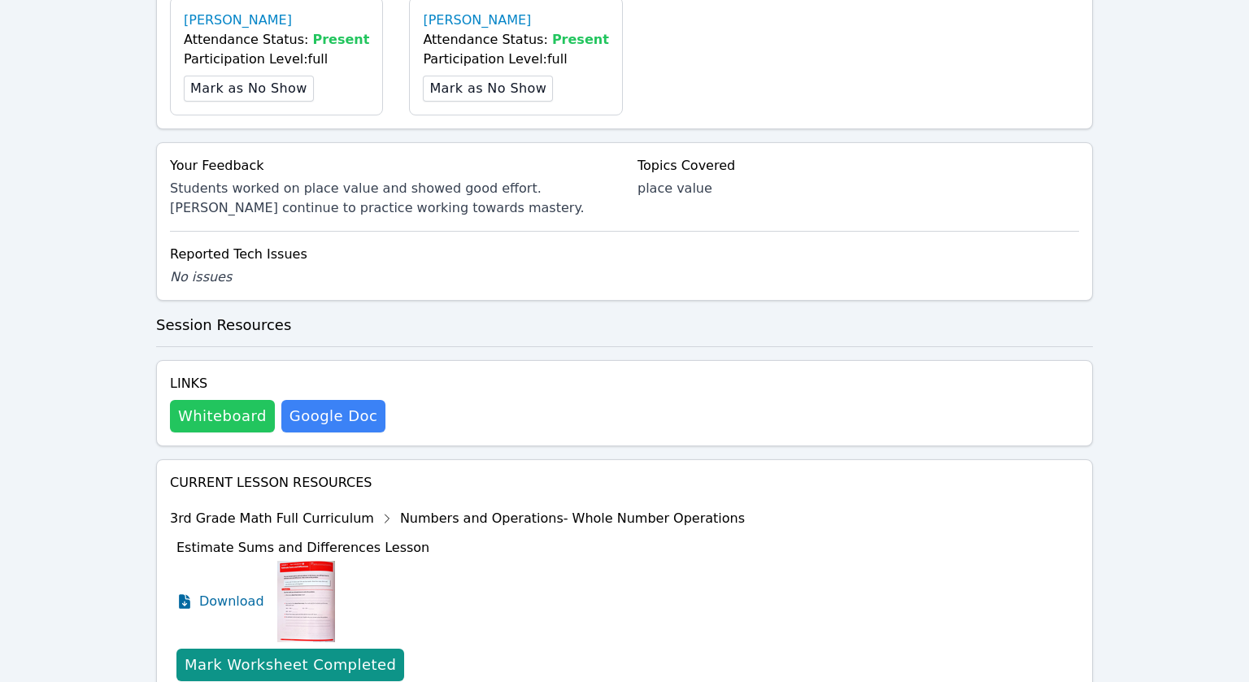
scroll to position [757, 0]
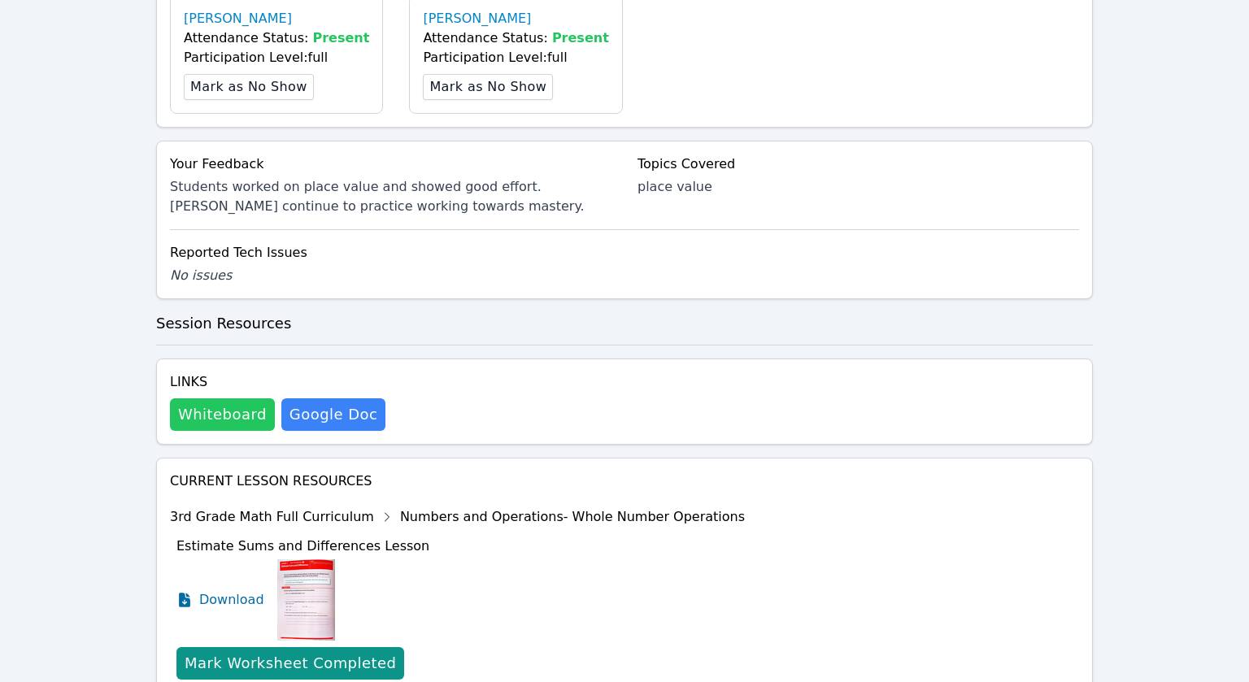
click at [185, 430] on button "Whiteboard" at bounding box center [222, 414] width 105 height 33
